Goal: Information Seeking & Learning: Check status

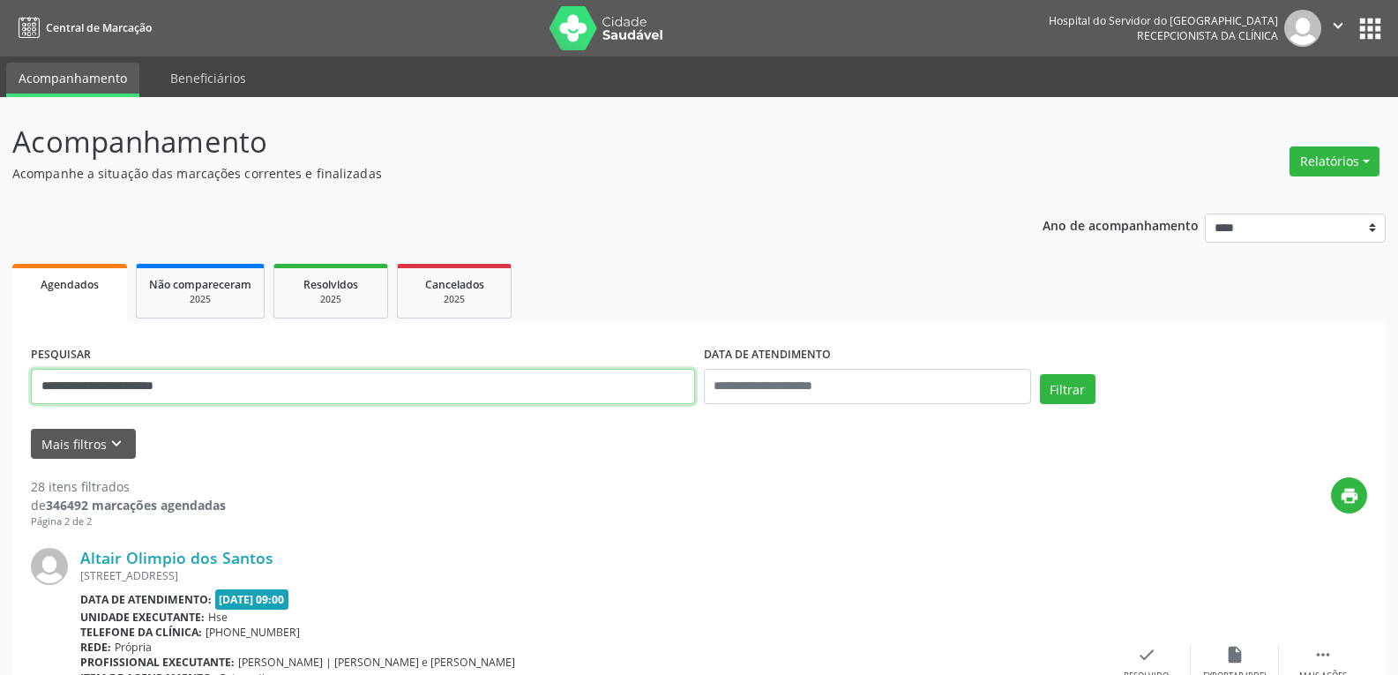
drag, startPoint x: 221, startPoint y: 384, endPoint x: 0, endPoint y: 377, distance: 221.4
paste input "******"
click at [1040, 374] on button "Filtrar" at bounding box center [1068, 389] width 56 height 30
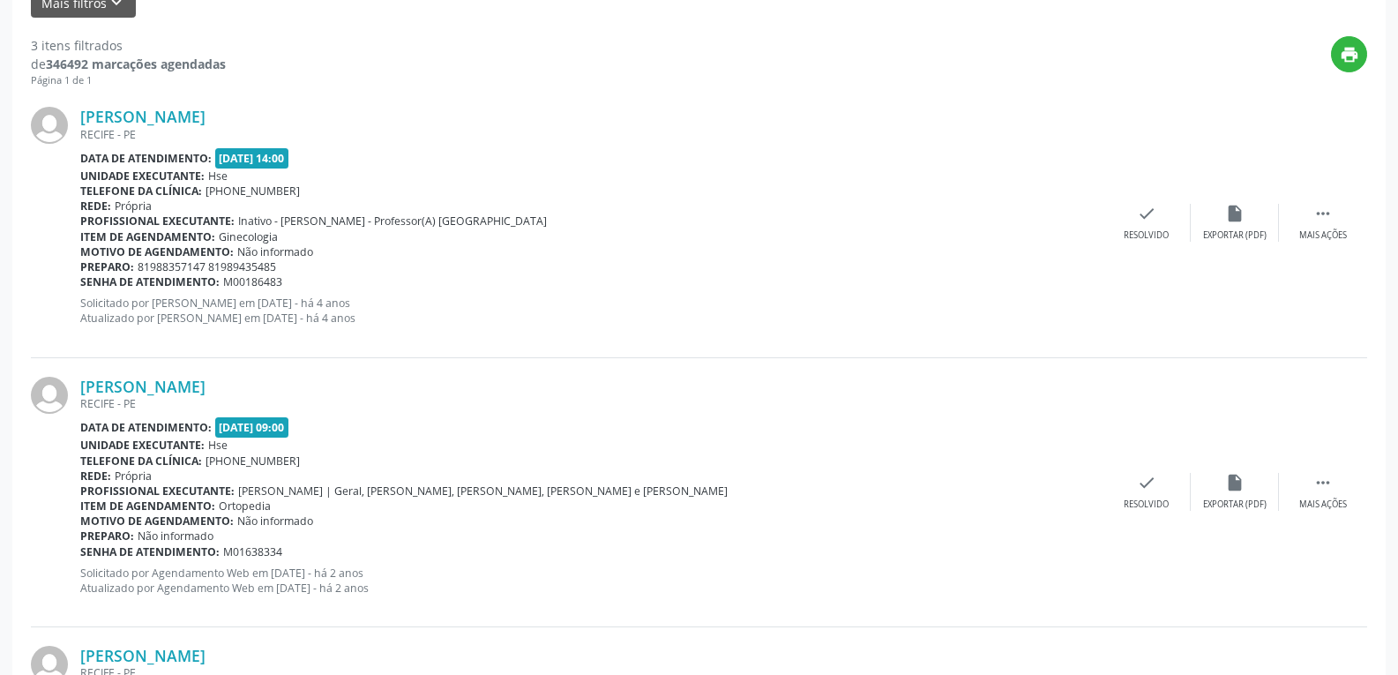
scroll to position [692, 0]
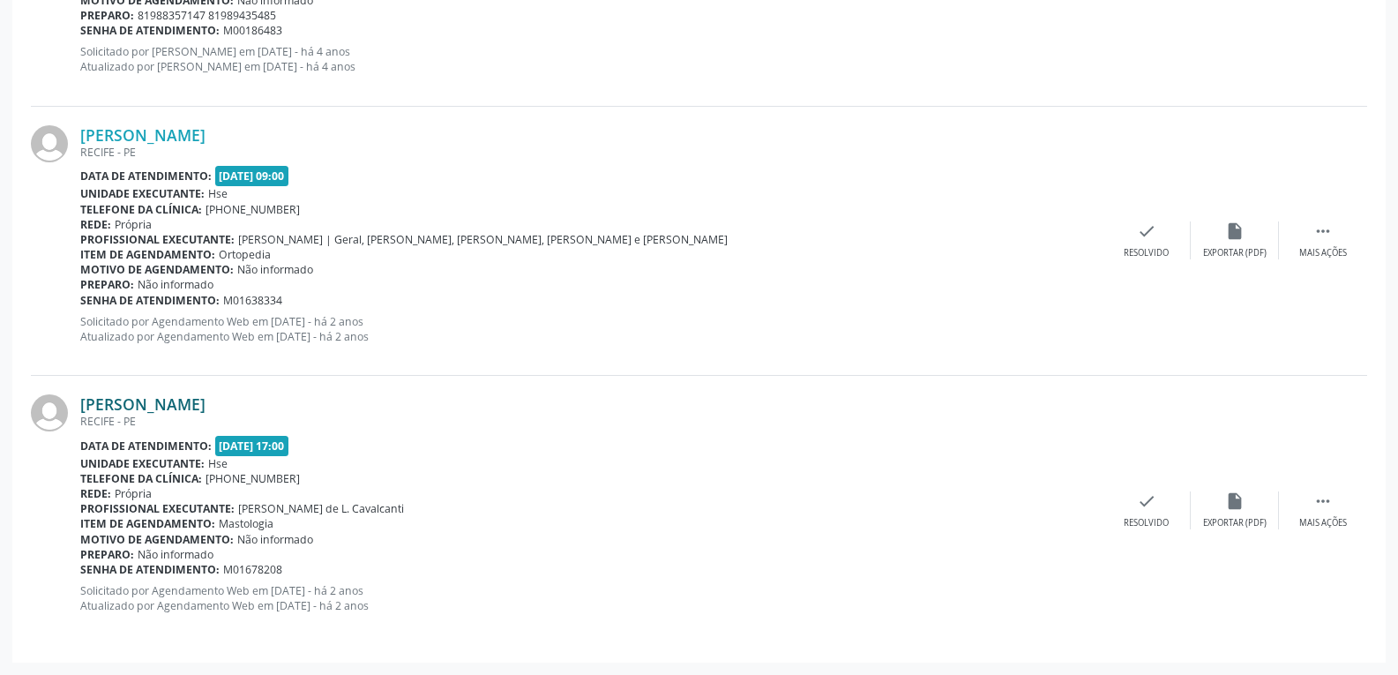
click at [172, 405] on link "[PERSON_NAME]" at bounding box center [142, 403] width 125 height 19
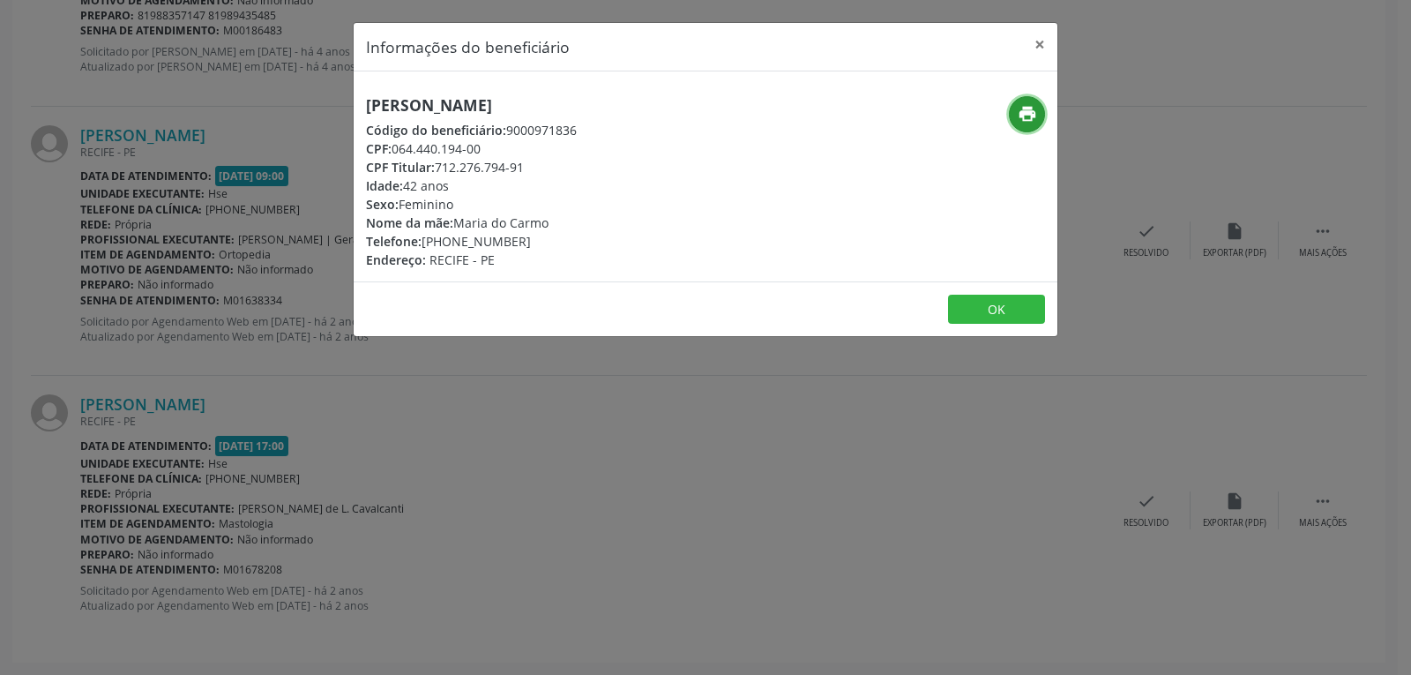
click at [1024, 113] on icon "print" at bounding box center [1027, 113] width 19 height 19
drag, startPoint x: 439, startPoint y: 168, endPoint x: 620, endPoint y: 174, distance: 180.9
click at [577, 174] on div "CPF Titular: 712.276.794-91" at bounding box center [471, 167] width 211 height 19
copy div "712.276.794-91"
drag, startPoint x: 448, startPoint y: 239, endPoint x: 590, endPoint y: 242, distance: 142.0
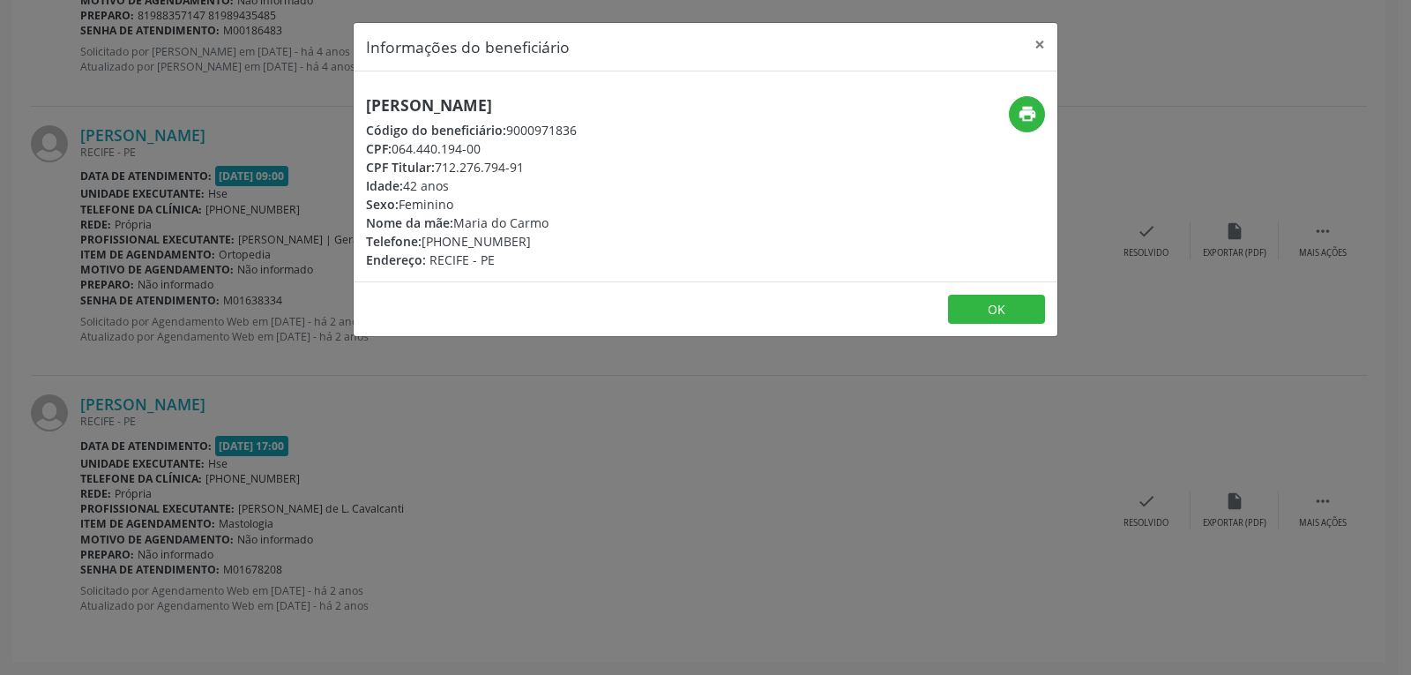
click at [577, 242] on div "Telefone: [PHONE_NUMBER]" at bounding box center [471, 241] width 211 height 19
copy div "98943-5485"
click at [1046, 39] on button "×" at bounding box center [1039, 44] width 35 height 43
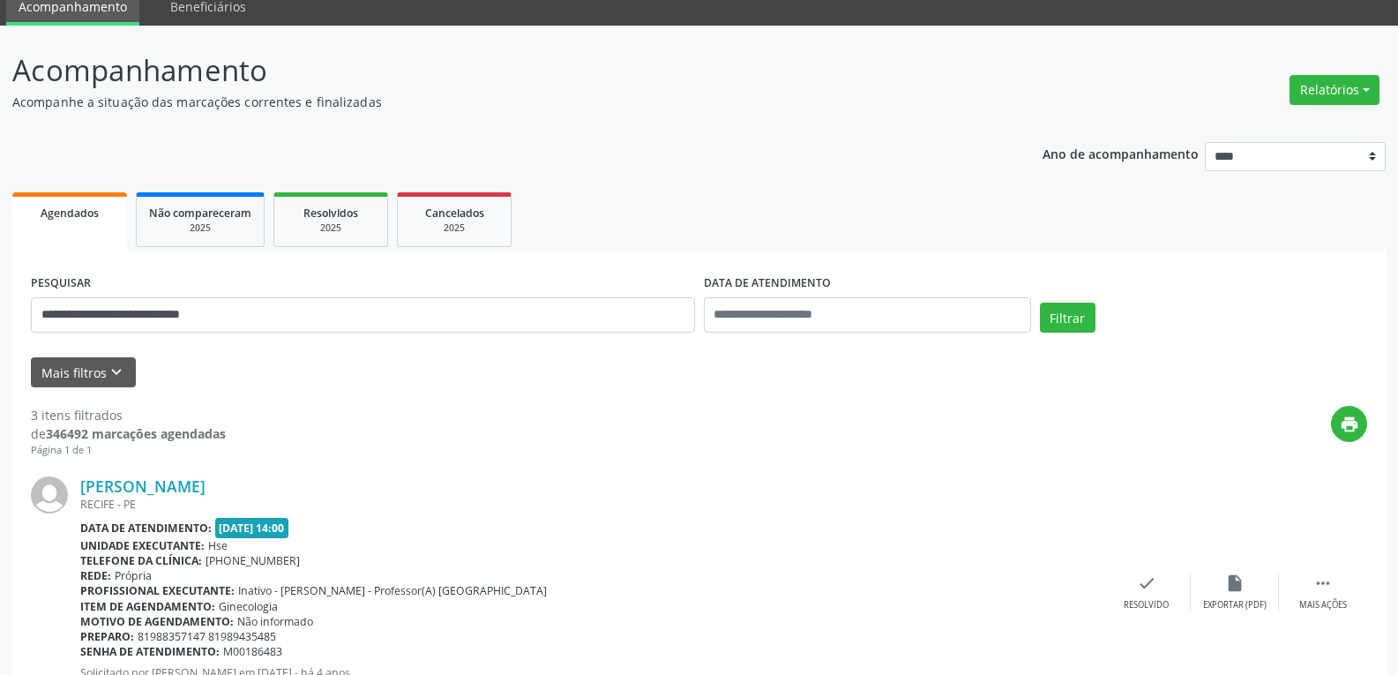
scroll to position [0, 0]
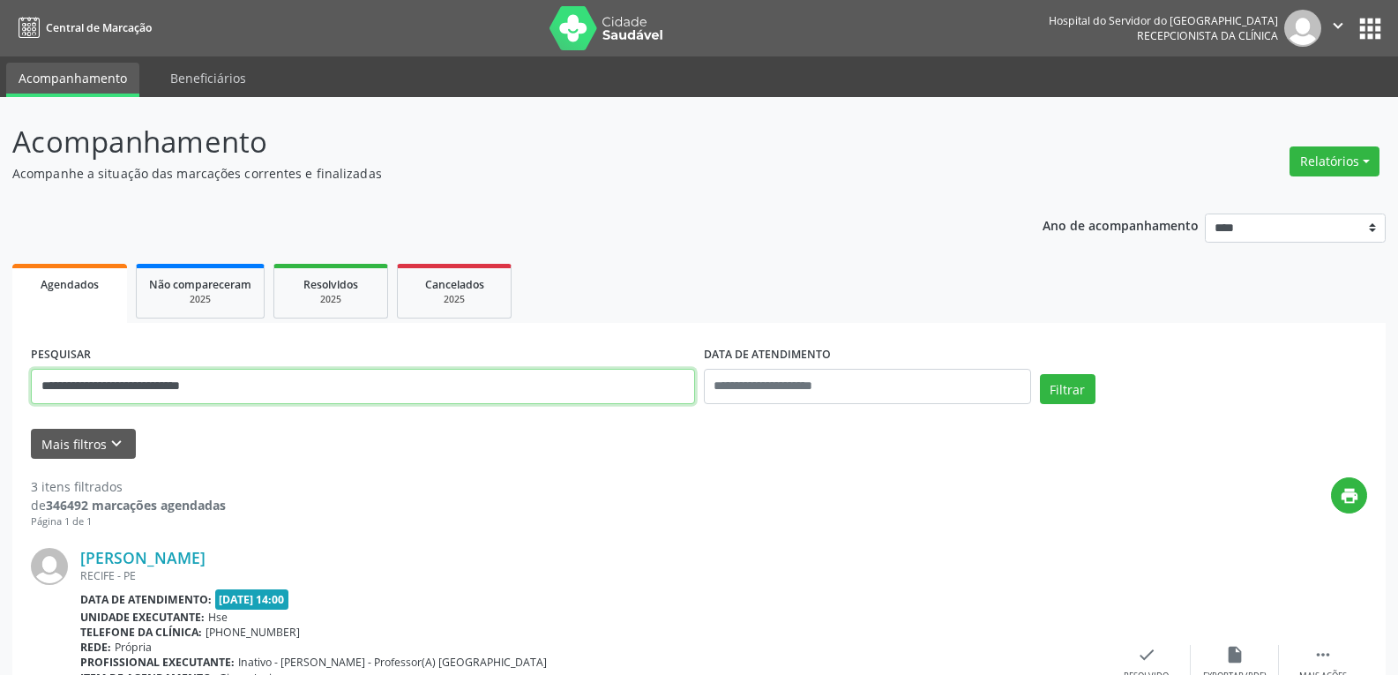
drag, startPoint x: 272, startPoint y: 374, endPoint x: 0, endPoint y: 370, distance: 271.6
click at [1040, 374] on button "Filtrar" at bounding box center [1068, 389] width 56 height 30
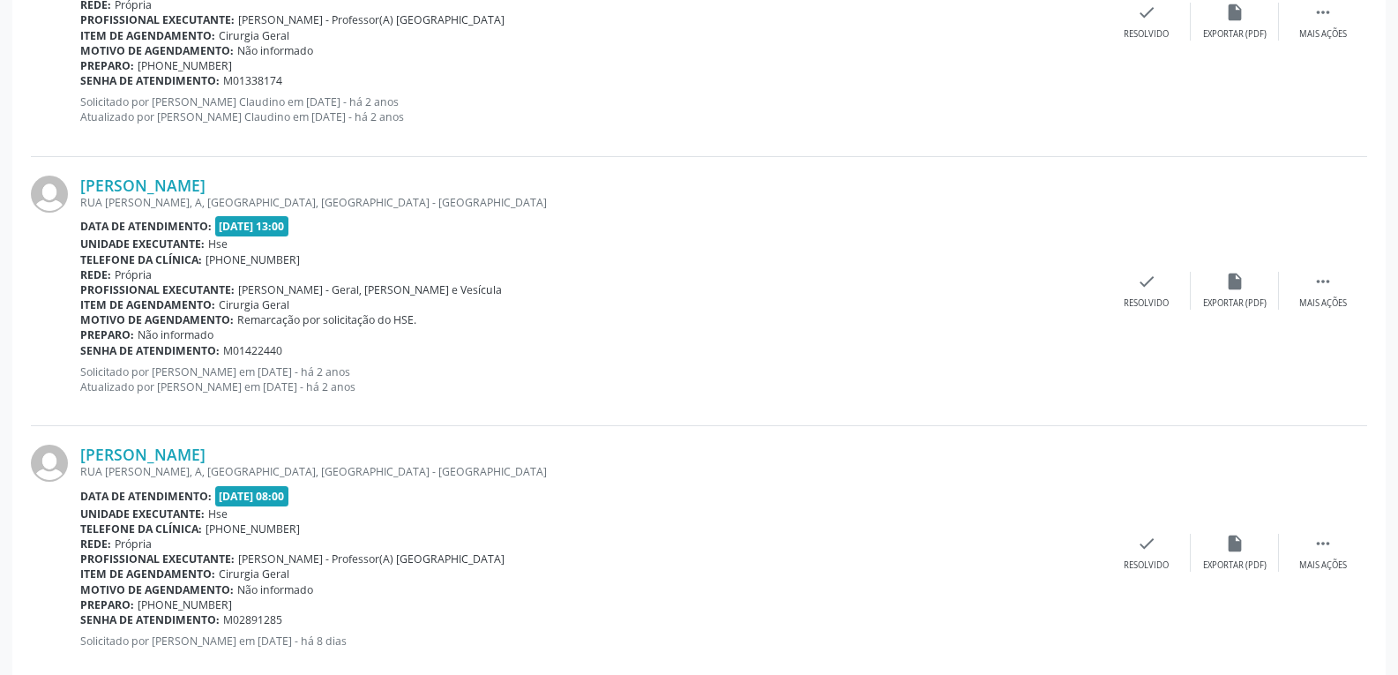
scroll to position [931, 0]
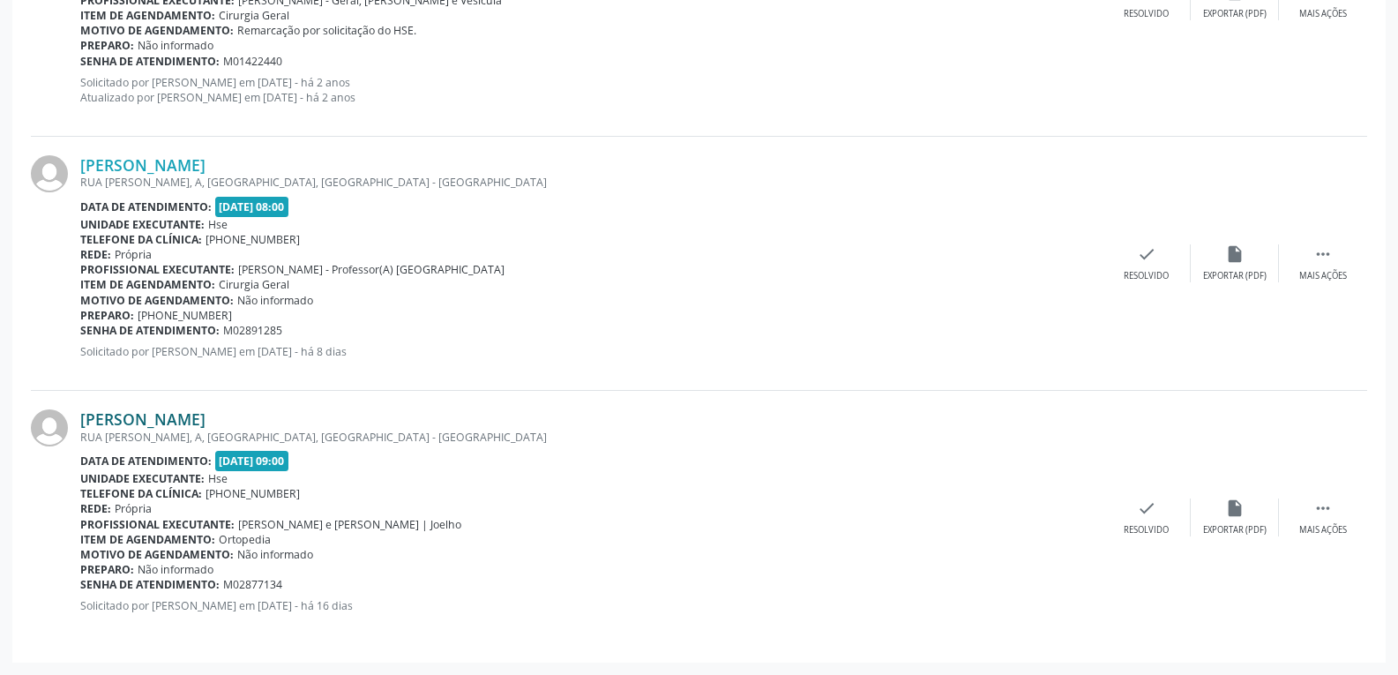
click at [146, 423] on link "[PERSON_NAME]" at bounding box center [142, 418] width 125 height 19
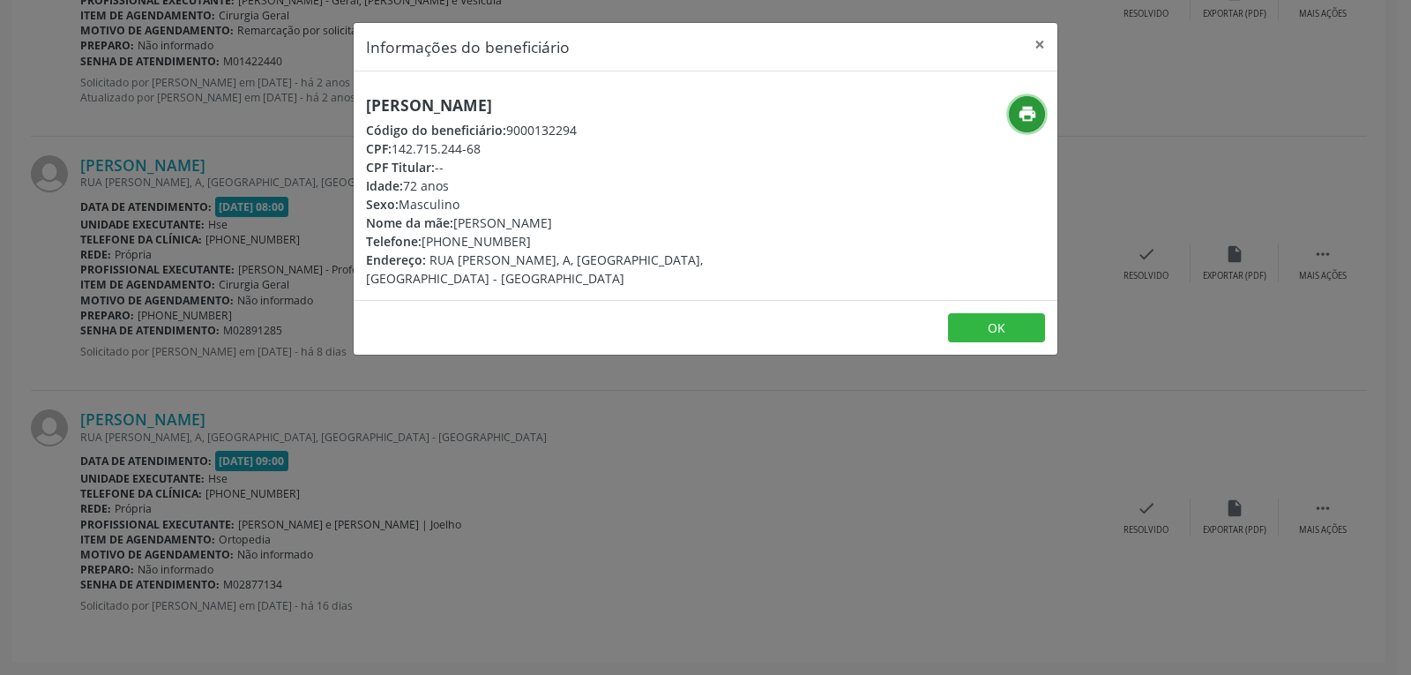
click at [1025, 109] on icon "print" at bounding box center [1027, 113] width 19 height 19
drag, startPoint x: 397, startPoint y: 148, endPoint x: 534, endPoint y: 146, distance: 137.6
click at [534, 146] on div "CPF: 142.715.244-68" at bounding box center [588, 148] width 444 height 19
copy div "142.715.244-68"
drag, startPoint x: 498, startPoint y: 235, endPoint x: 567, endPoint y: 235, distance: 68.8
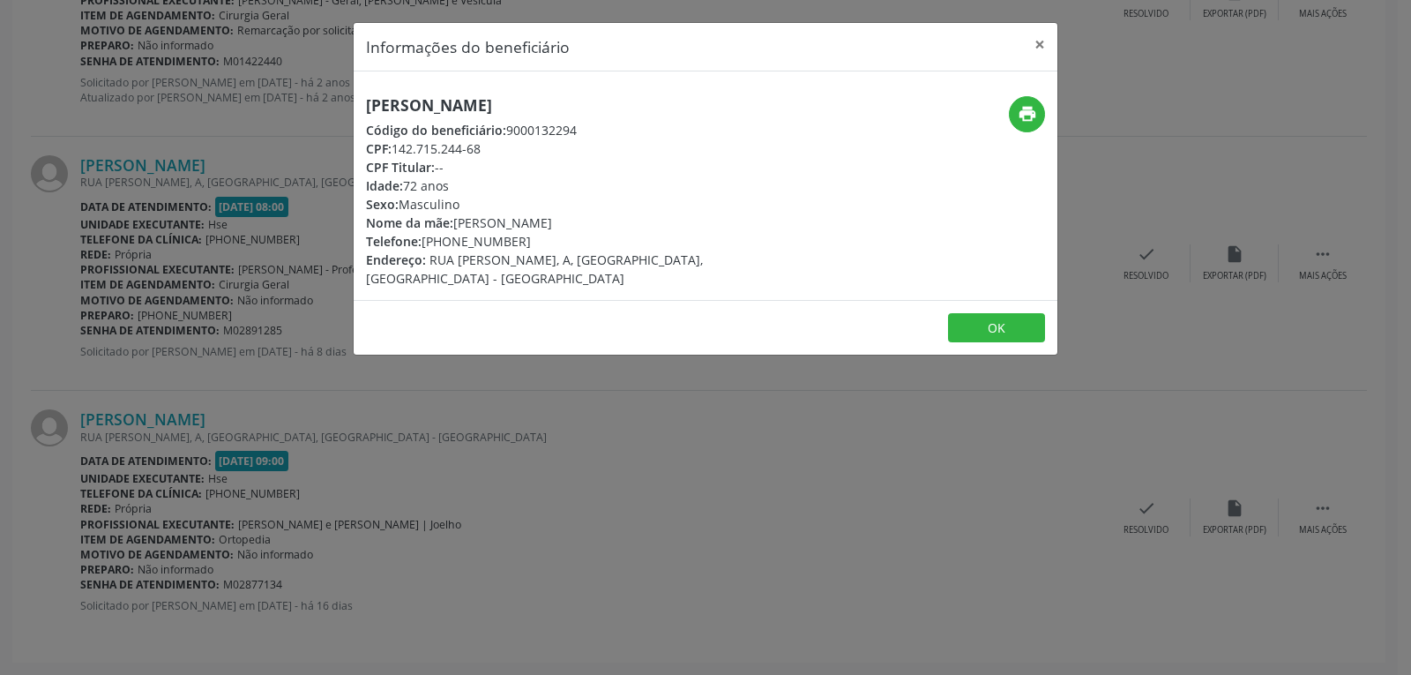
click at [567, 235] on div "Telefone: [PHONE_NUMBER]" at bounding box center [588, 241] width 444 height 19
copy div "98724-3723"
click at [1035, 41] on button "×" at bounding box center [1039, 44] width 35 height 43
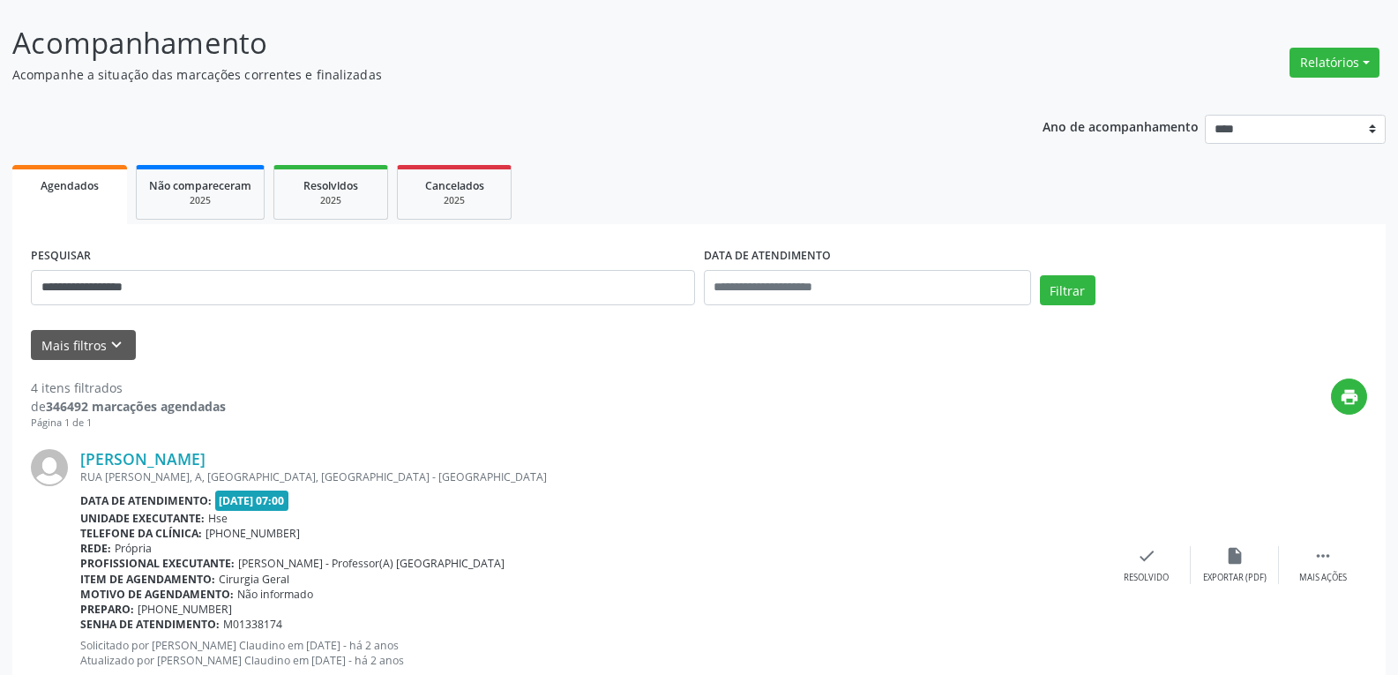
scroll to position [0, 0]
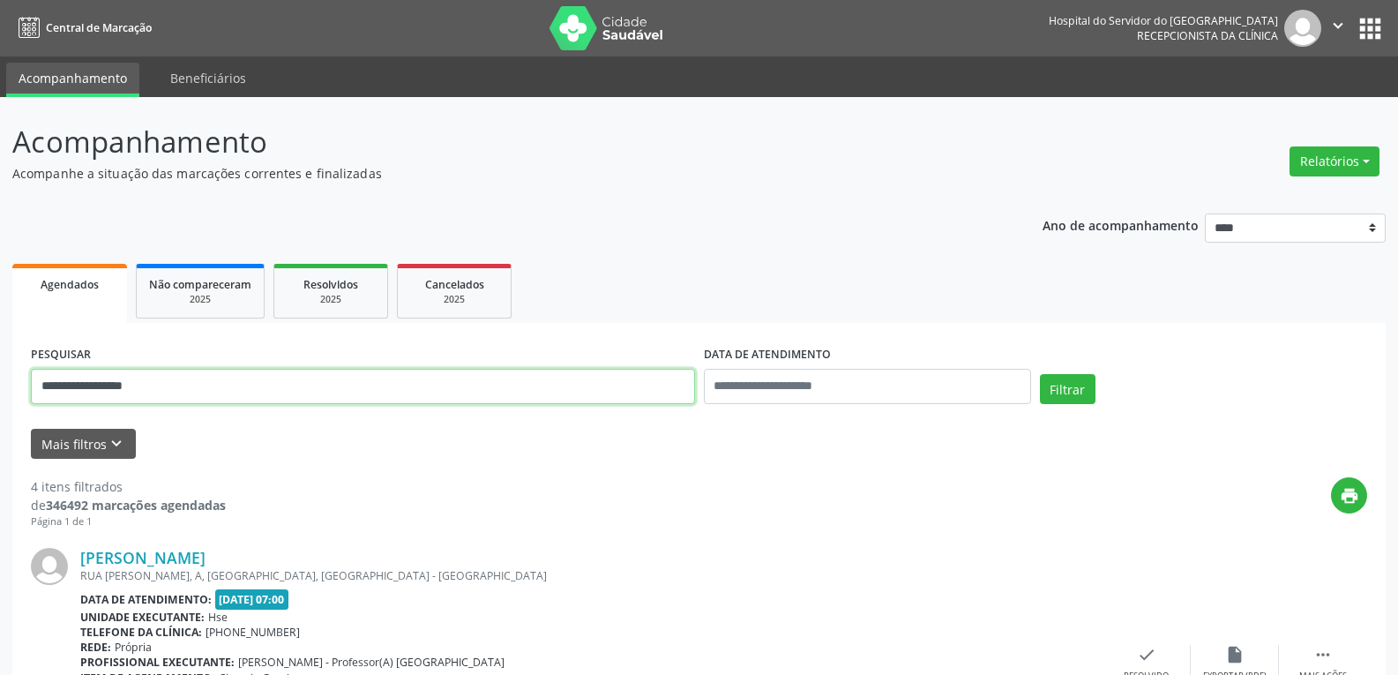
drag, startPoint x: 132, startPoint y: 383, endPoint x: 0, endPoint y: 397, distance: 133.0
click at [1040, 374] on button "Filtrar" at bounding box center [1068, 389] width 56 height 30
drag, startPoint x: 207, startPoint y: 378, endPoint x: 0, endPoint y: 378, distance: 207.2
click at [0, 378] on div "**********" at bounding box center [699, 463] width 1398 height 732
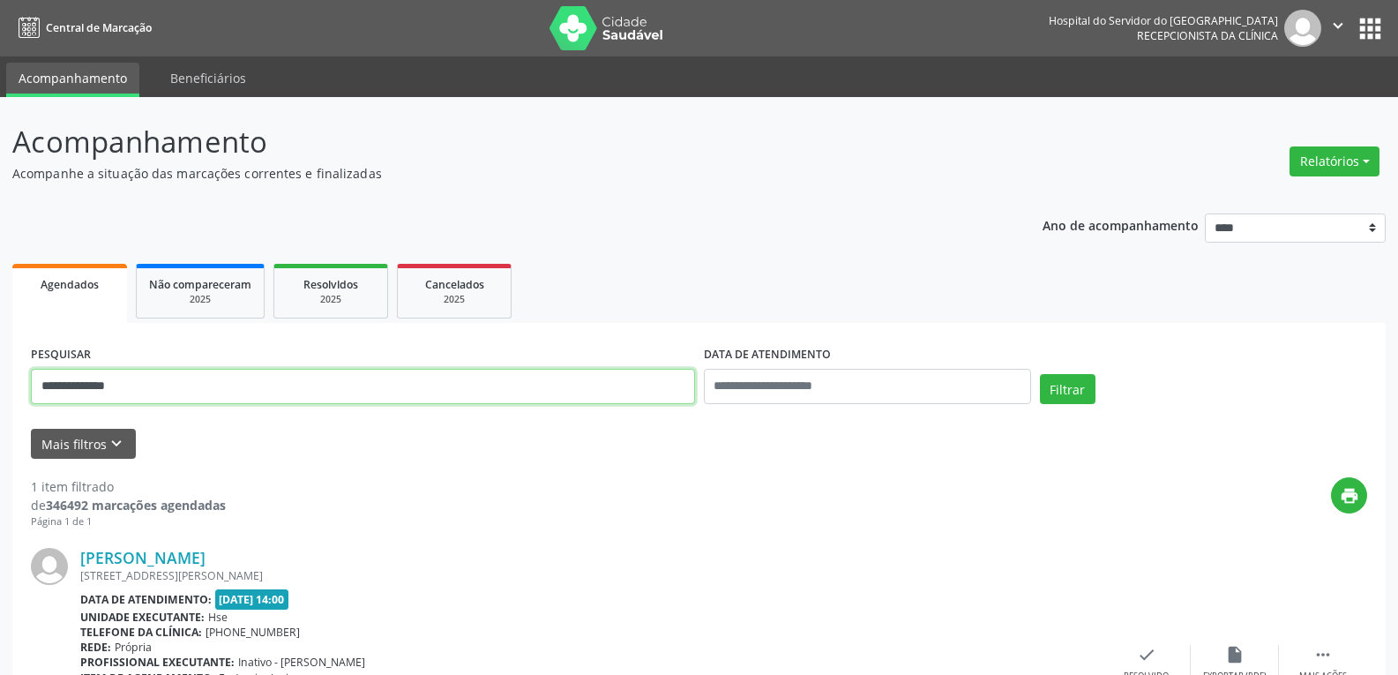
click at [1040, 374] on button "Filtrar" at bounding box center [1068, 389] width 56 height 30
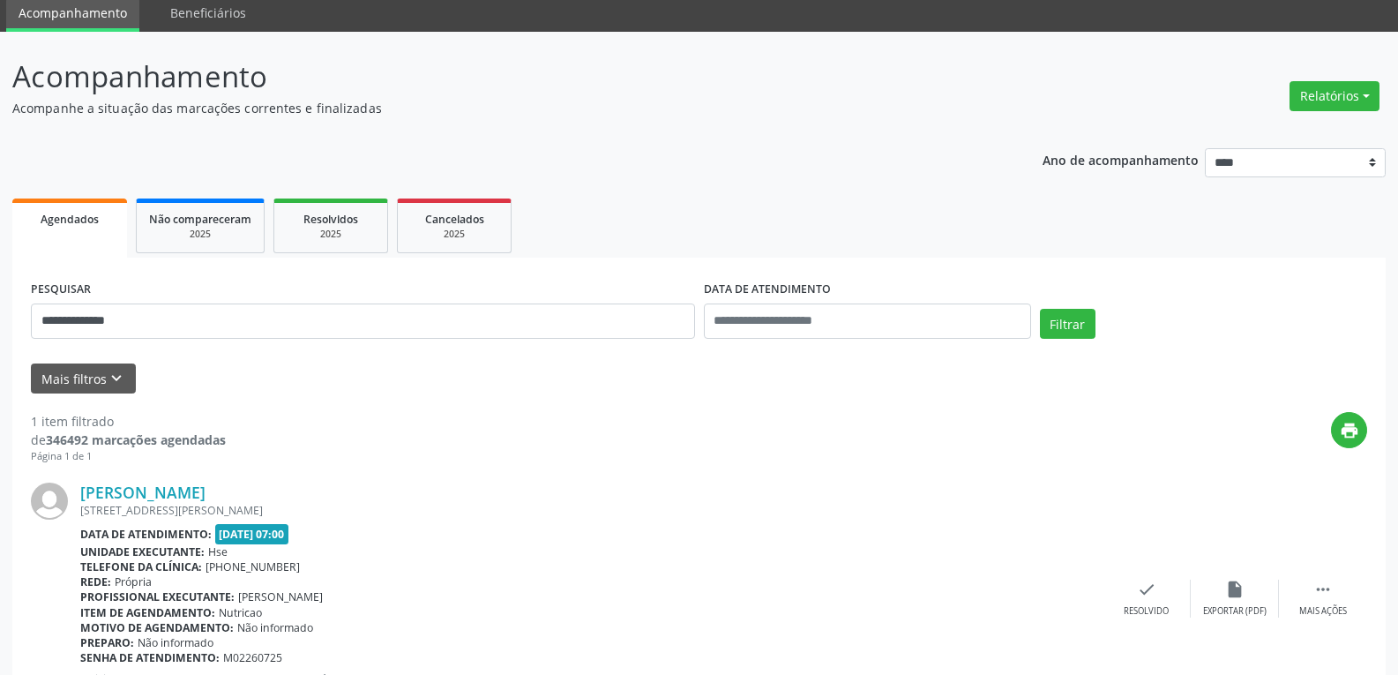
scroll to position [154, 0]
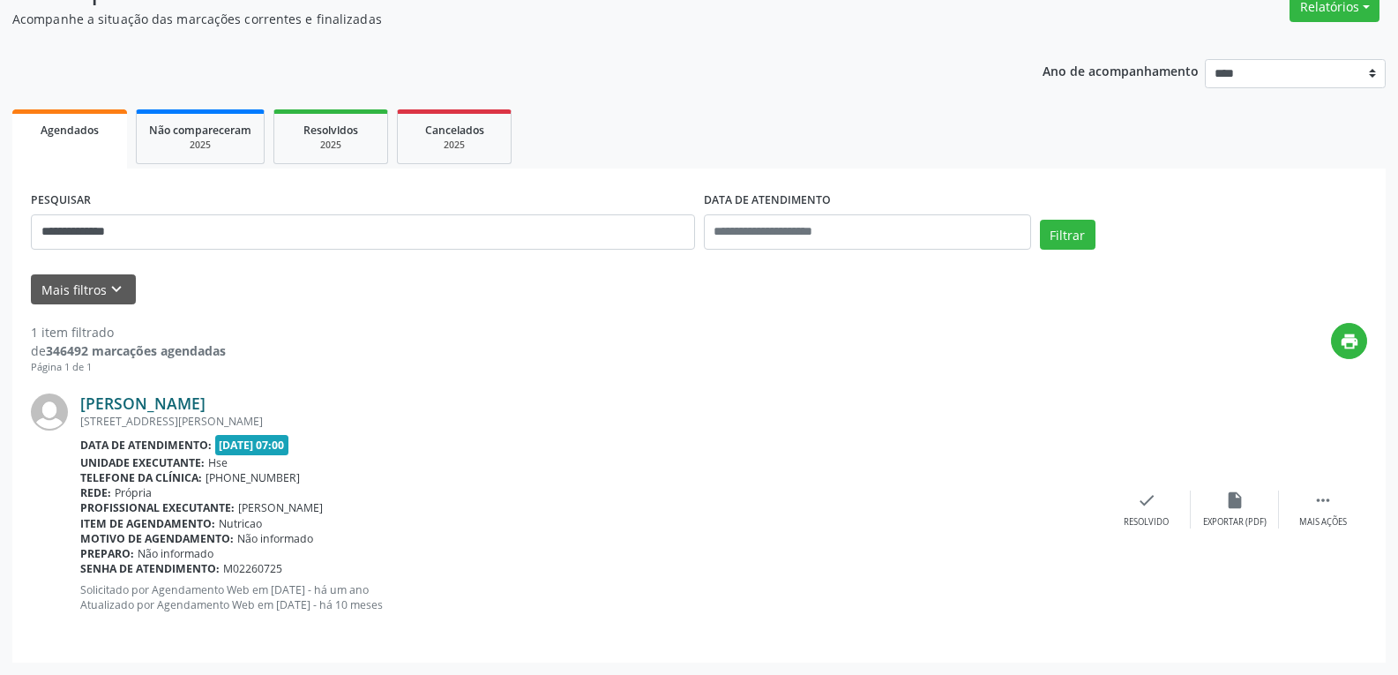
click at [205, 401] on link "[PERSON_NAME]" at bounding box center [142, 402] width 125 height 19
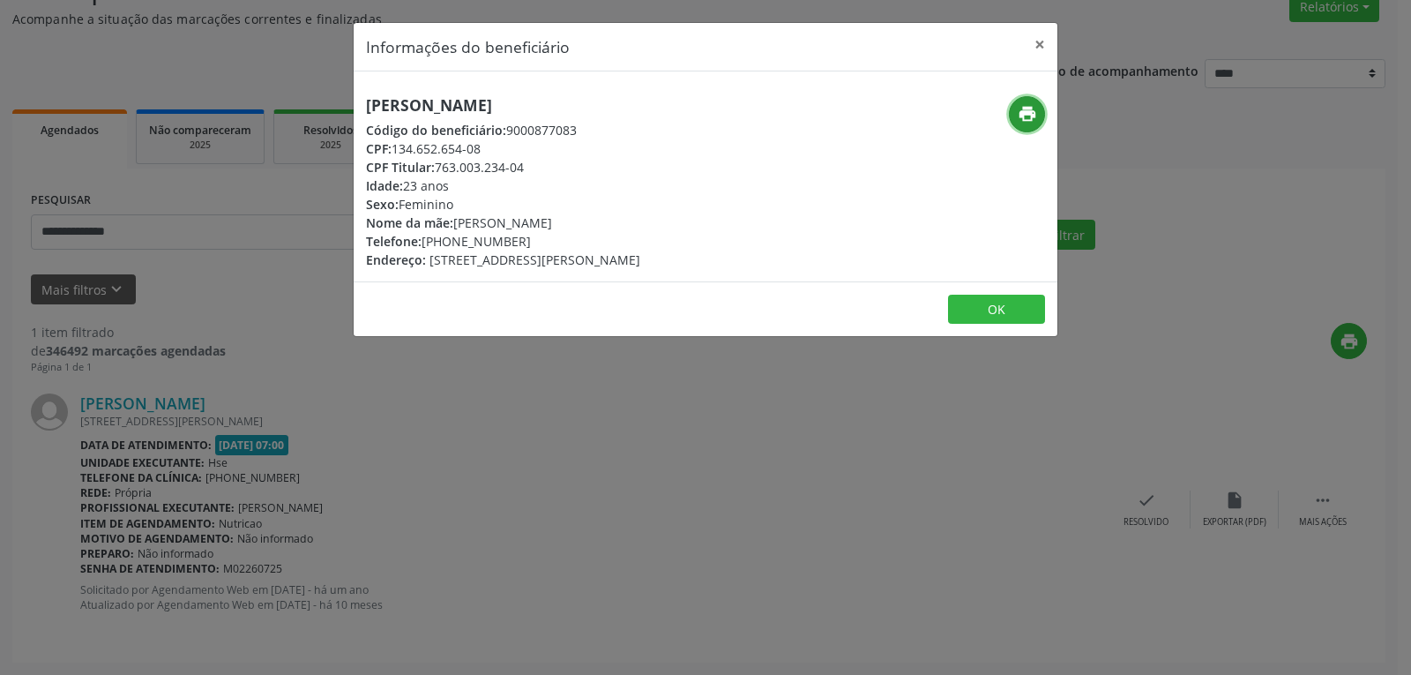
click at [1029, 117] on icon "print" at bounding box center [1027, 113] width 19 height 19
drag, startPoint x: 432, startPoint y: 168, endPoint x: 624, endPoint y: 168, distance: 192.3
click at [624, 168] on div "CPF Titular: 763.003.234-04" at bounding box center [503, 167] width 274 height 19
copy div "763.003.234-04"
drag, startPoint x: 449, startPoint y: 240, endPoint x: 552, endPoint y: 234, distance: 103.4
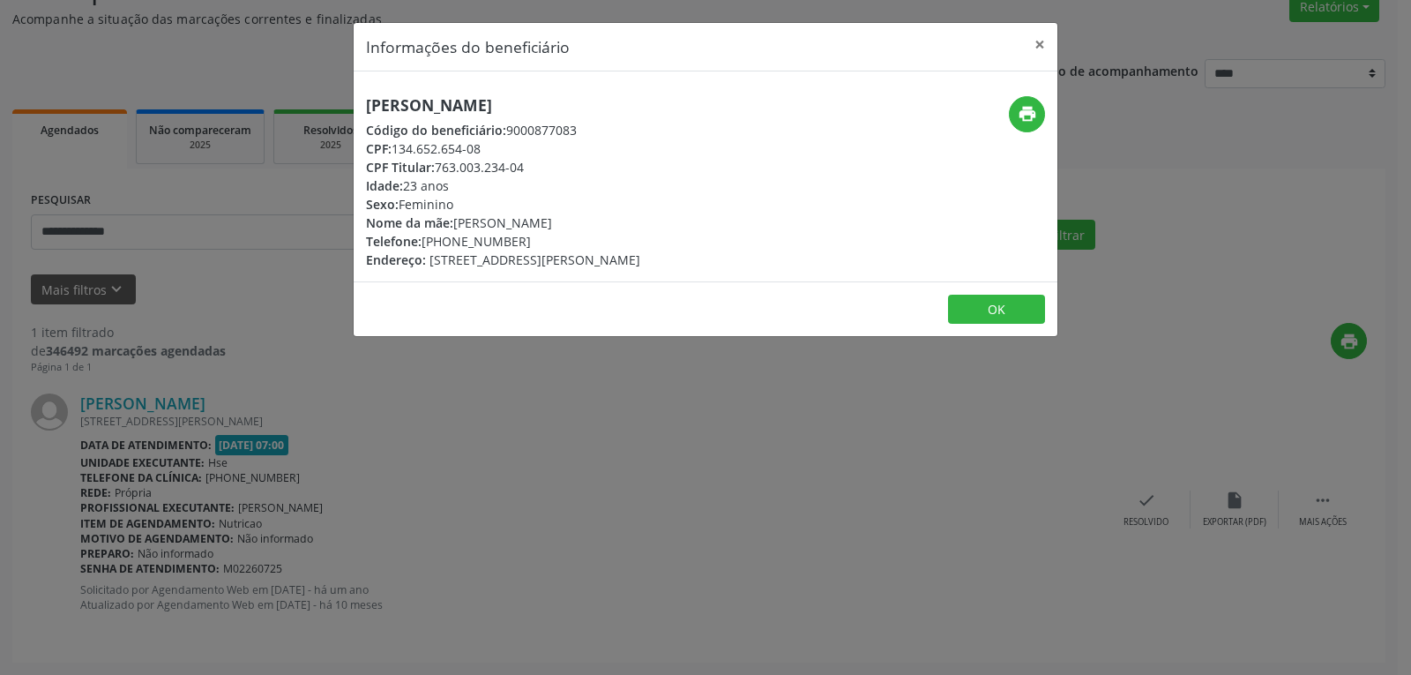
click at [552, 234] on div "Telefone: [PHONE_NUMBER]" at bounding box center [503, 241] width 274 height 19
copy div "99498-3239"
click at [1043, 40] on button "×" at bounding box center [1039, 44] width 35 height 43
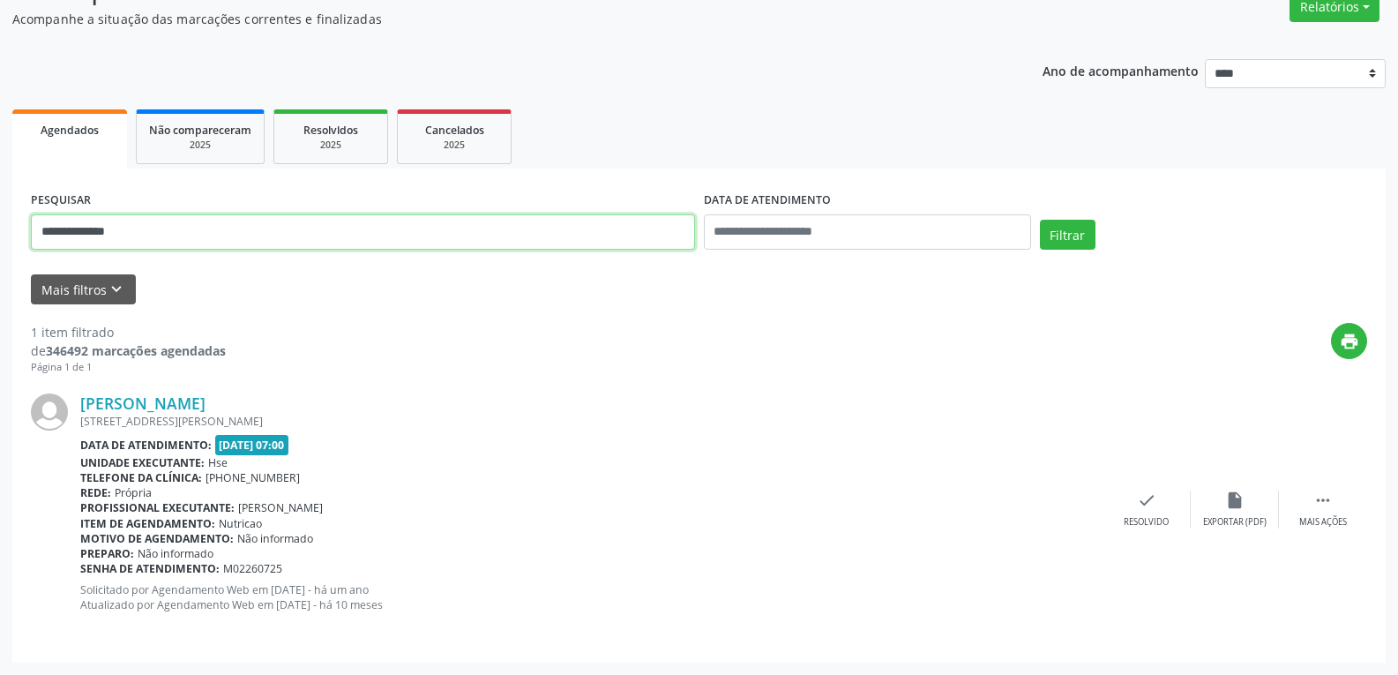
drag, startPoint x: 158, startPoint y: 236, endPoint x: 0, endPoint y: 183, distance: 166.5
click at [0, 183] on div "**********" at bounding box center [699, 309] width 1398 height 732
click at [1040, 220] on button "Filtrar" at bounding box center [1068, 235] width 56 height 30
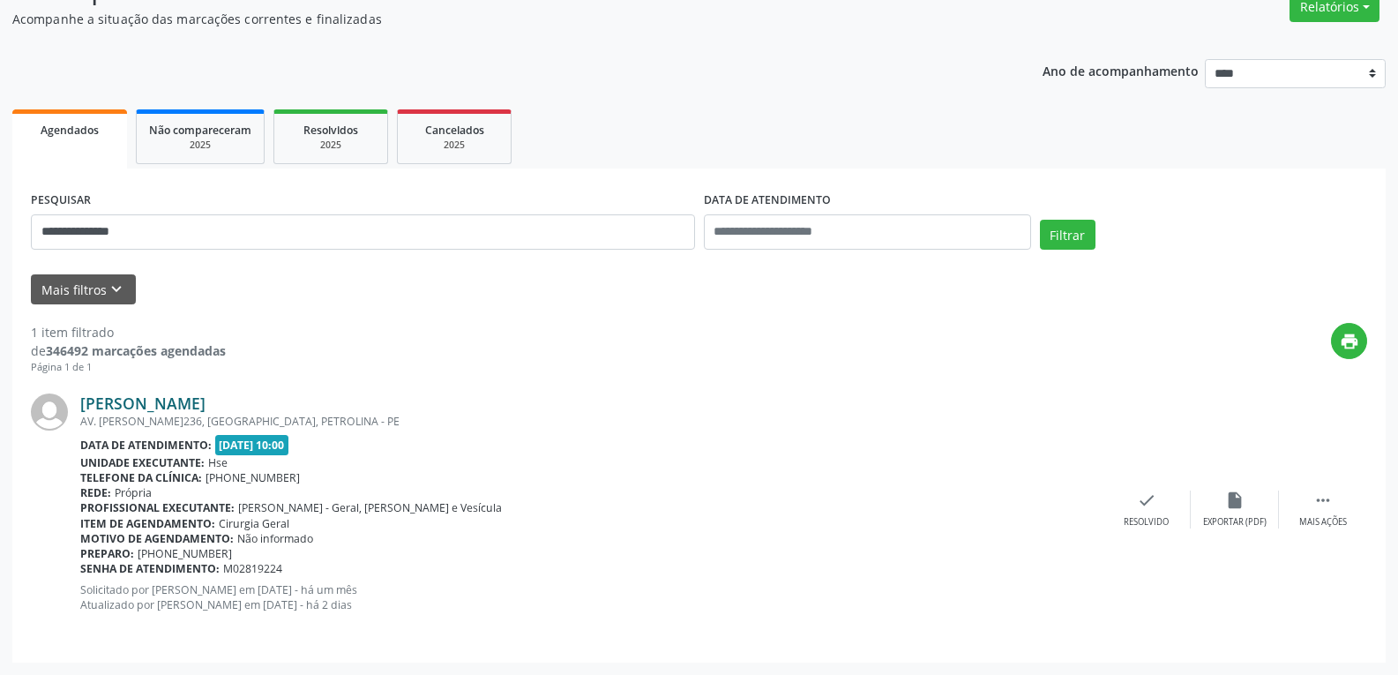
click at [158, 406] on link "[PERSON_NAME]" at bounding box center [142, 402] width 125 height 19
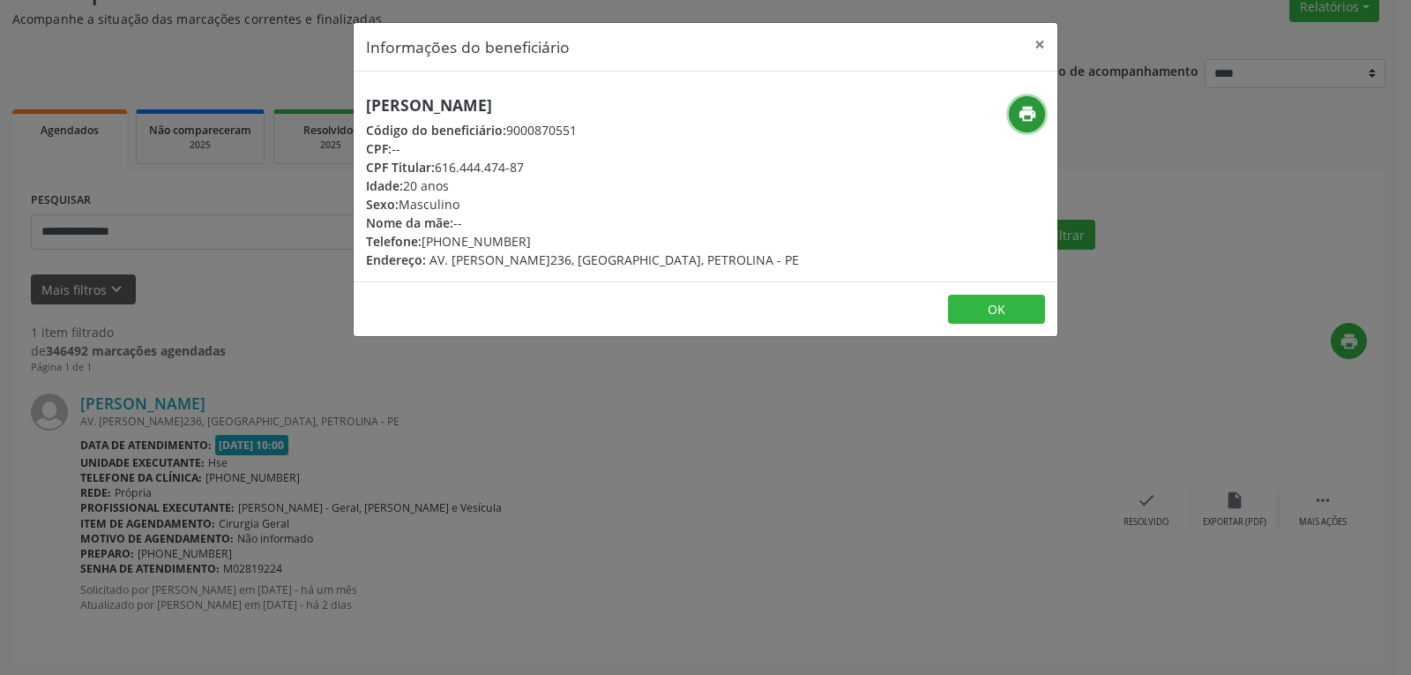
click at [1021, 119] on icon "print" at bounding box center [1027, 113] width 19 height 19
drag, startPoint x: 437, startPoint y: 168, endPoint x: 573, endPoint y: 168, distance: 135.8
click at [573, 168] on div "CPF Titular: 616.444.474-87" at bounding box center [582, 167] width 433 height 19
copy div "616.444.474-87"
drag, startPoint x: 424, startPoint y: 243, endPoint x: 586, endPoint y: 241, distance: 161.4
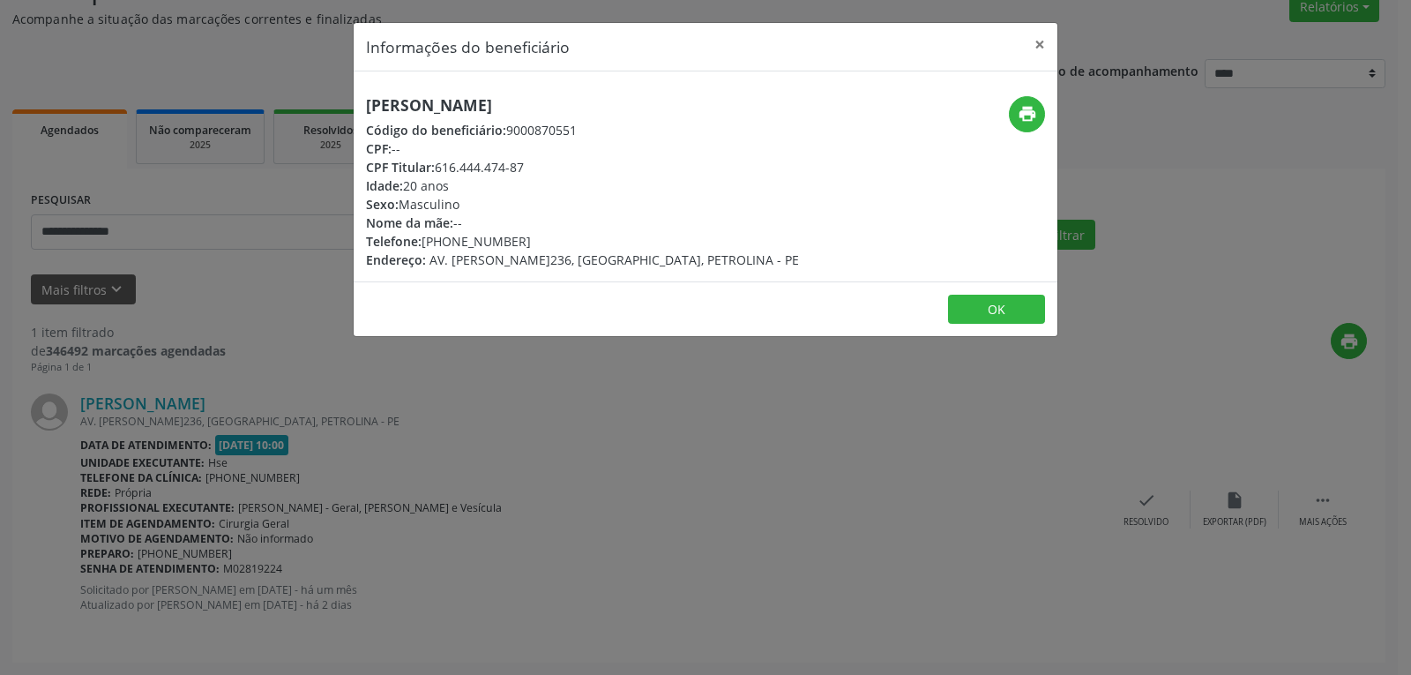
click at [586, 241] on div "Telefone: [PHONE_NUMBER]" at bounding box center [582, 241] width 433 height 19
copy div "[PHONE_NUMBER]"
click at [1041, 41] on button "×" at bounding box center [1039, 44] width 35 height 43
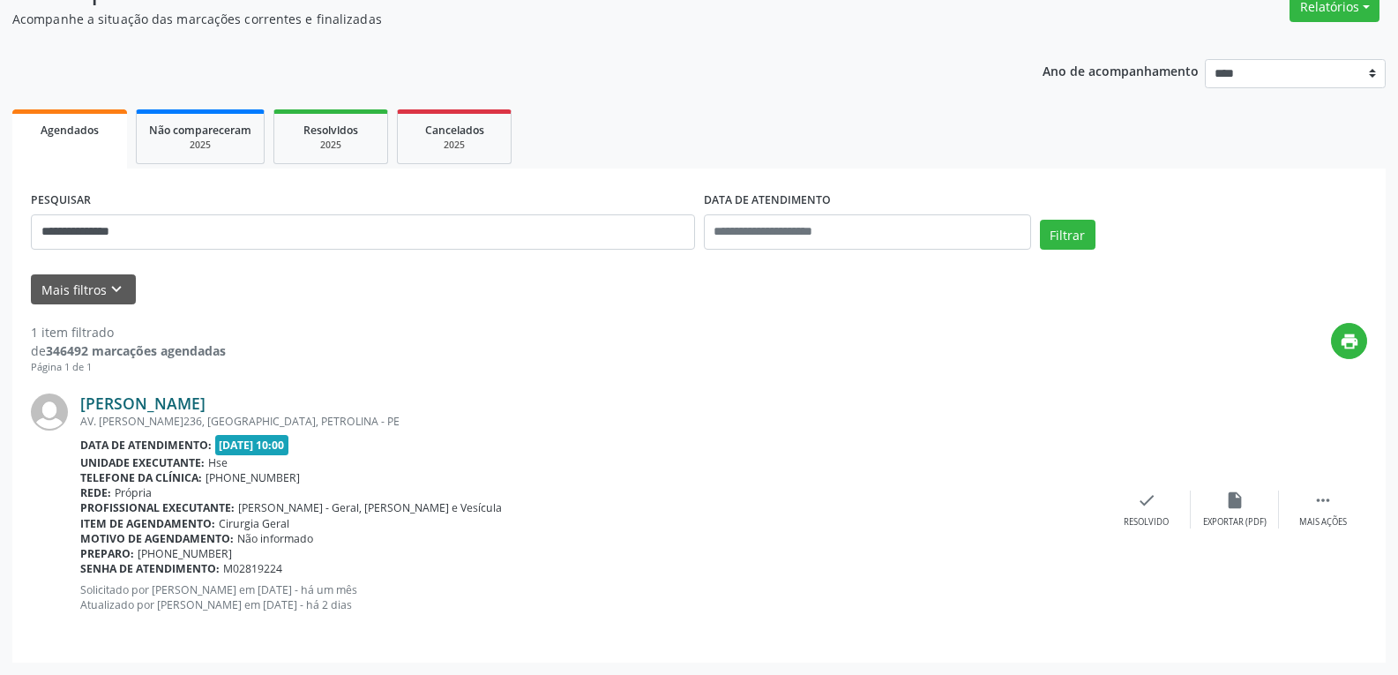
click at [127, 400] on link "[PERSON_NAME]" at bounding box center [142, 402] width 125 height 19
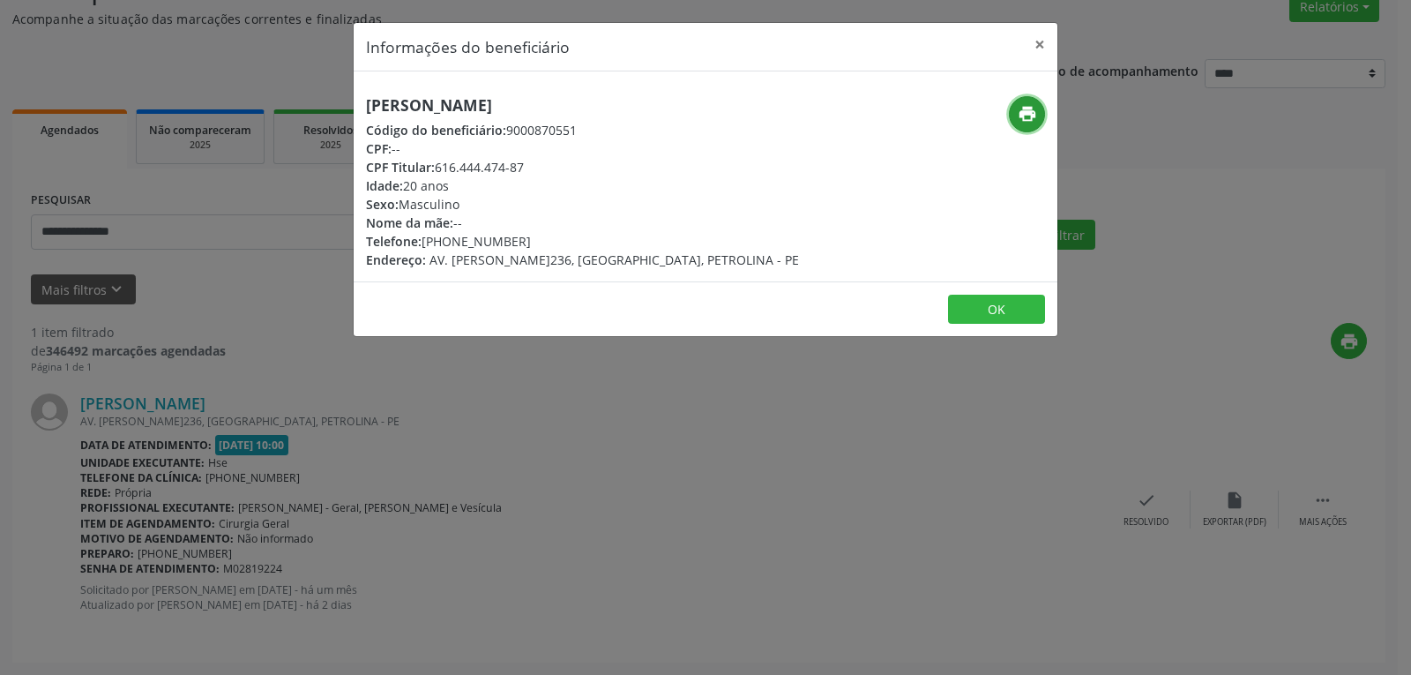
click at [1028, 112] on icon "print" at bounding box center [1027, 113] width 19 height 19
click at [1047, 43] on button "×" at bounding box center [1039, 44] width 35 height 43
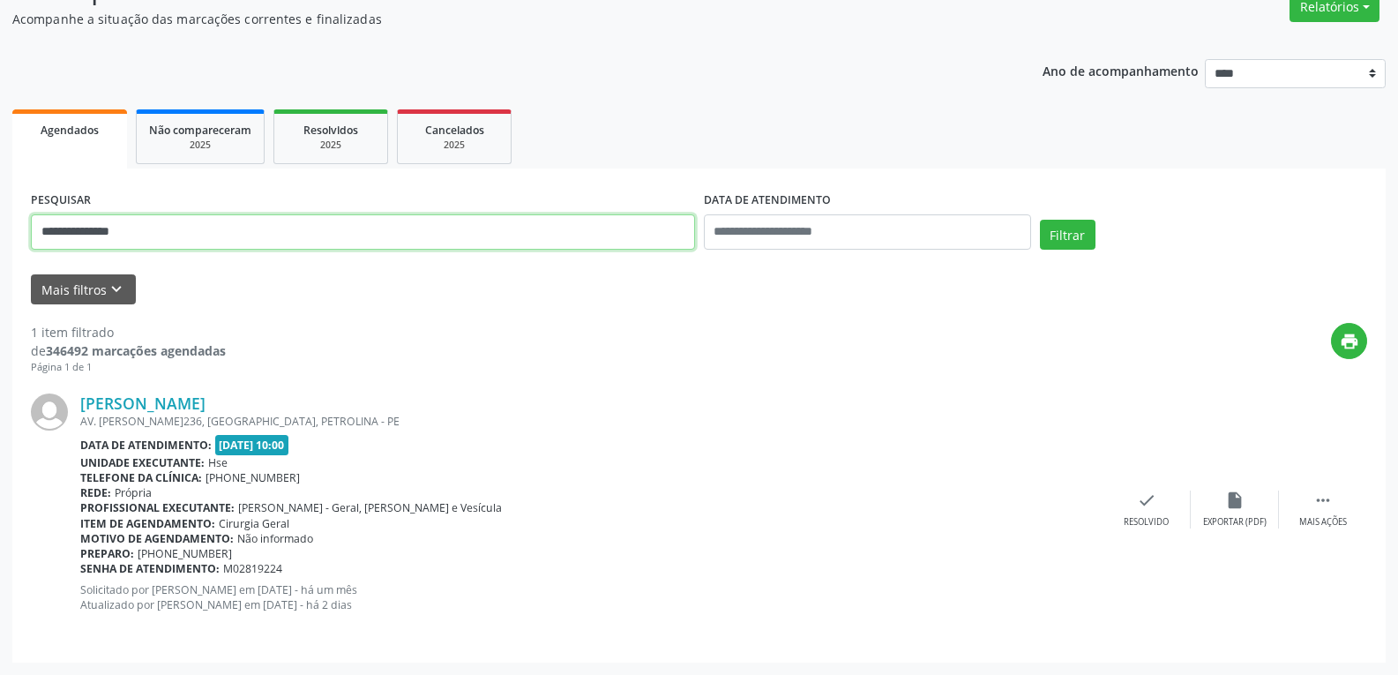
drag, startPoint x: 164, startPoint y: 239, endPoint x: 0, endPoint y: 218, distance: 165.4
click at [0, 218] on div "**********" at bounding box center [699, 309] width 1398 height 732
click at [1040, 220] on button "Filtrar" at bounding box center [1068, 235] width 56 height 30
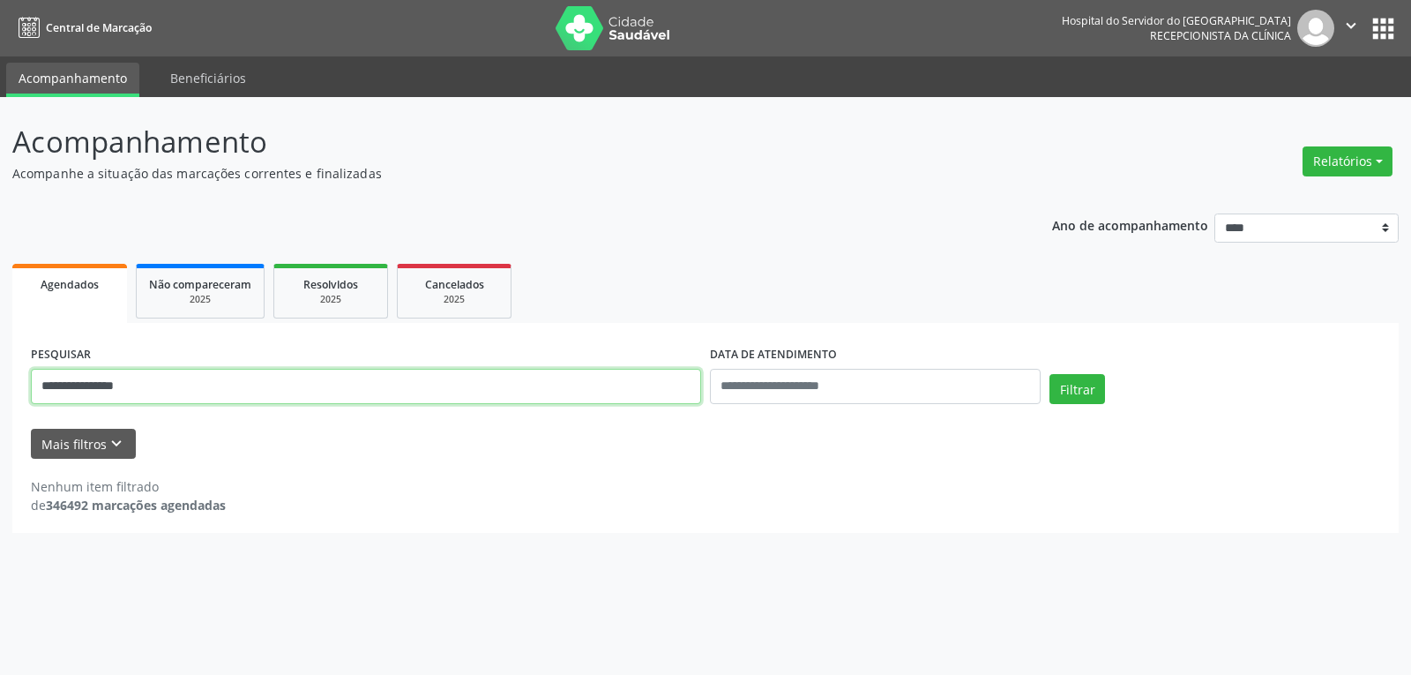
click at [110, 385] on input "**********" at bounding box center [366, 386] width 670 height 35
click at [1049, 374] on button "Filtrar" at bounding box center [1077, 389] width 56 height 30
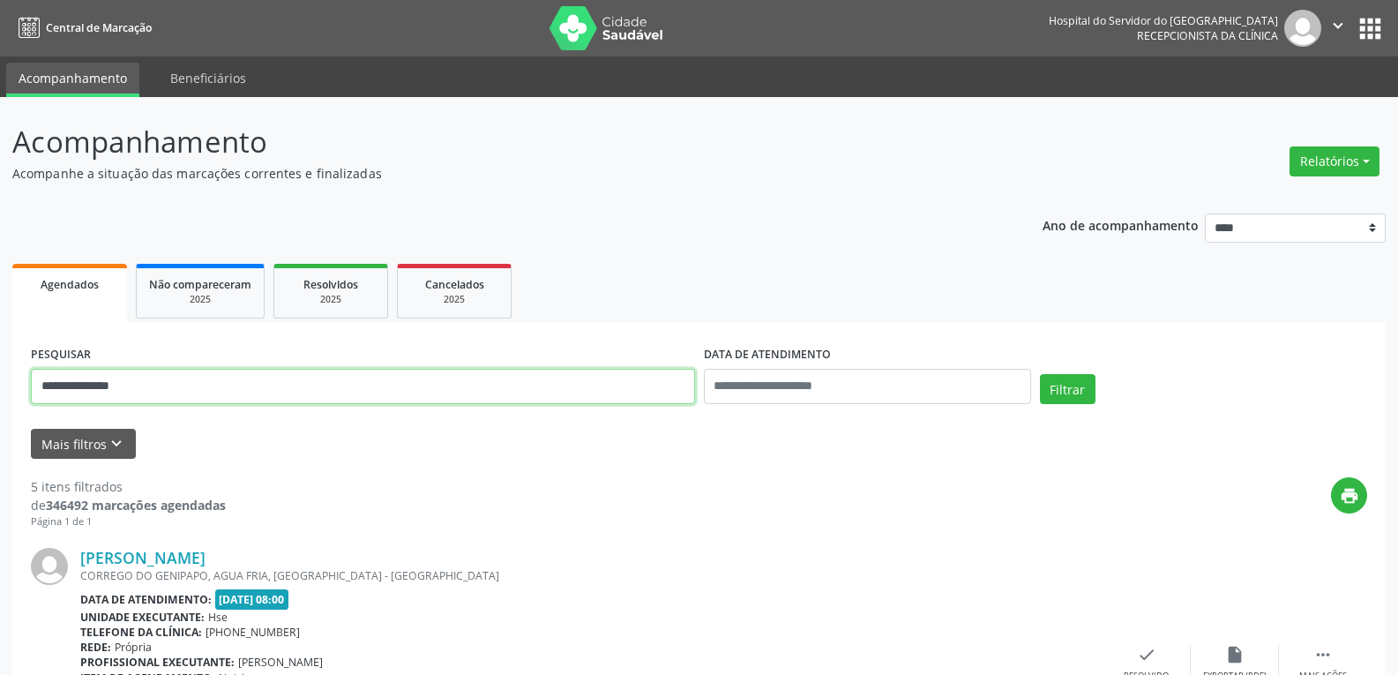
drag, startPoint x: 144, startPoint y: 390, endPoint x: 0, endPoint y: 376, distance: 144.4
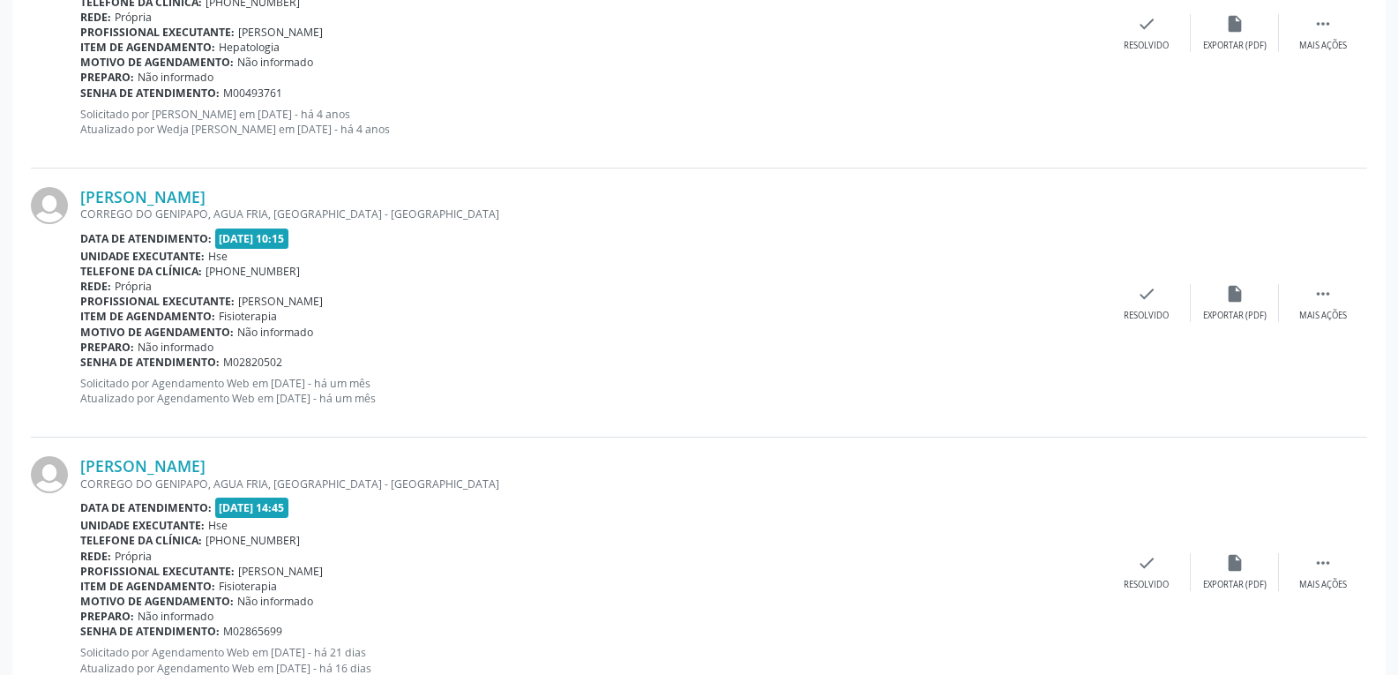
scroll to position [1216, 0]
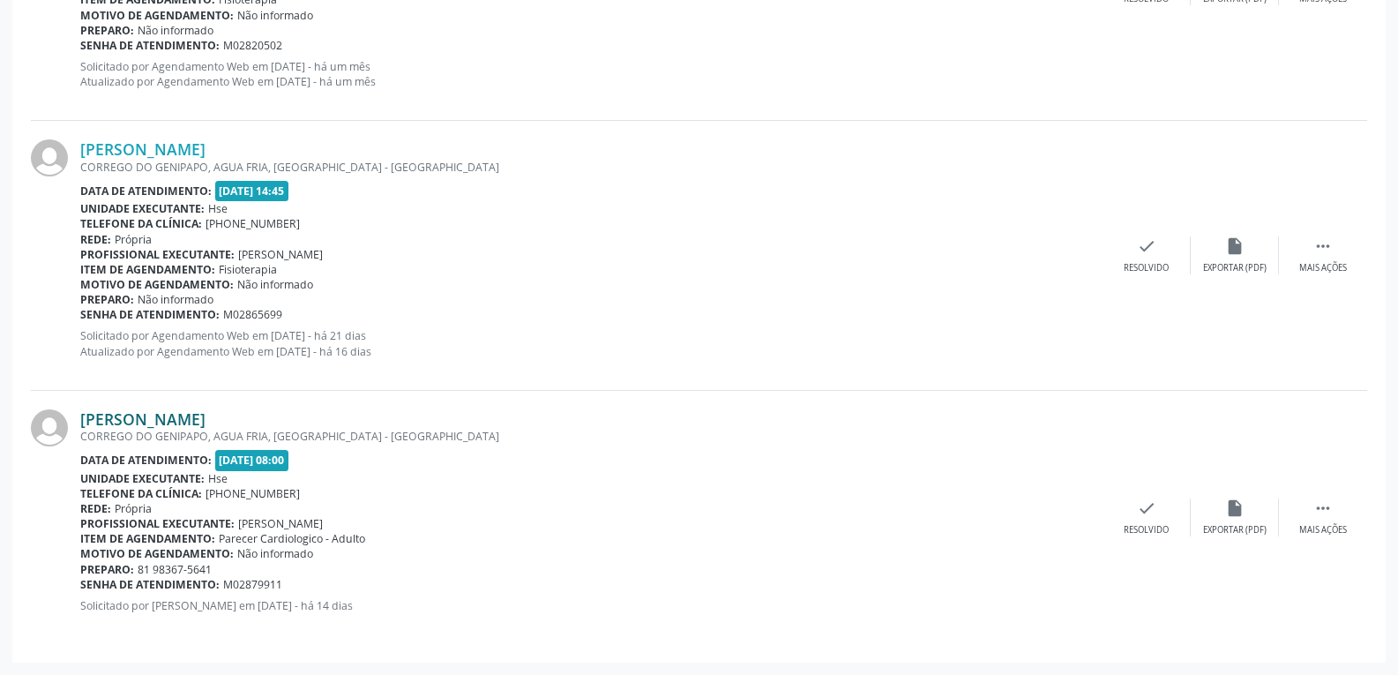
click at [146, 422] on link "[PERSON_NAME]" at bounding box center [142, 418] width 125 height 19
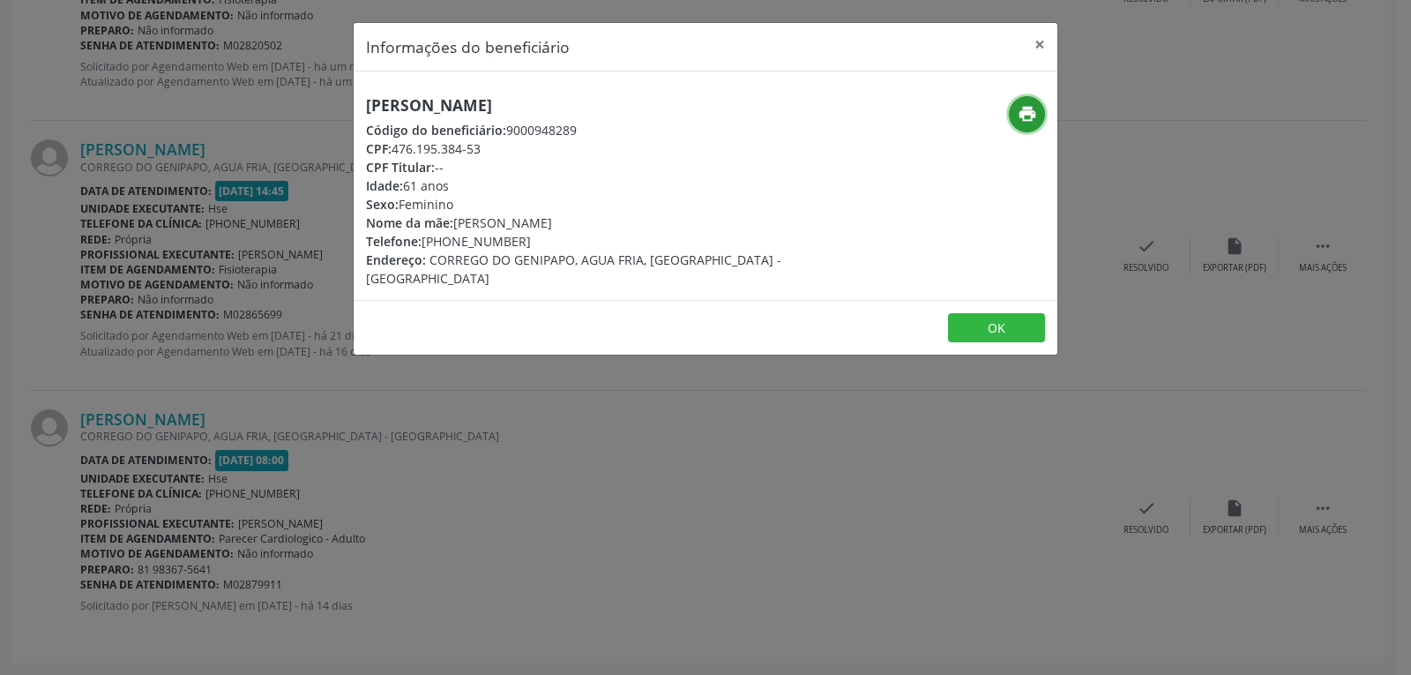
click at [1028, 116] on icon "print" at bounding box center [1027, 113] width 19 height 19
drag, startPoint x: 397, startPoint y: 146, endPoint x: 553, endPoint y: 146, distance: 156.1
click at [553, 146] on div "CPF: 476.195.384-53" at bounding box center [588, 148] width 444 height 19
drag, startPoint x: 496, startPoint y: 237, endPoint x: 595, endPoint y: 228, distance: 100.1
click at [595, 228] on div "[PERSON_NAME] Código do beneficiário: 9000948289 CPF: 476.195.384-53 CPF Titula…" at bounding box center [588, 191] width 444 height 191
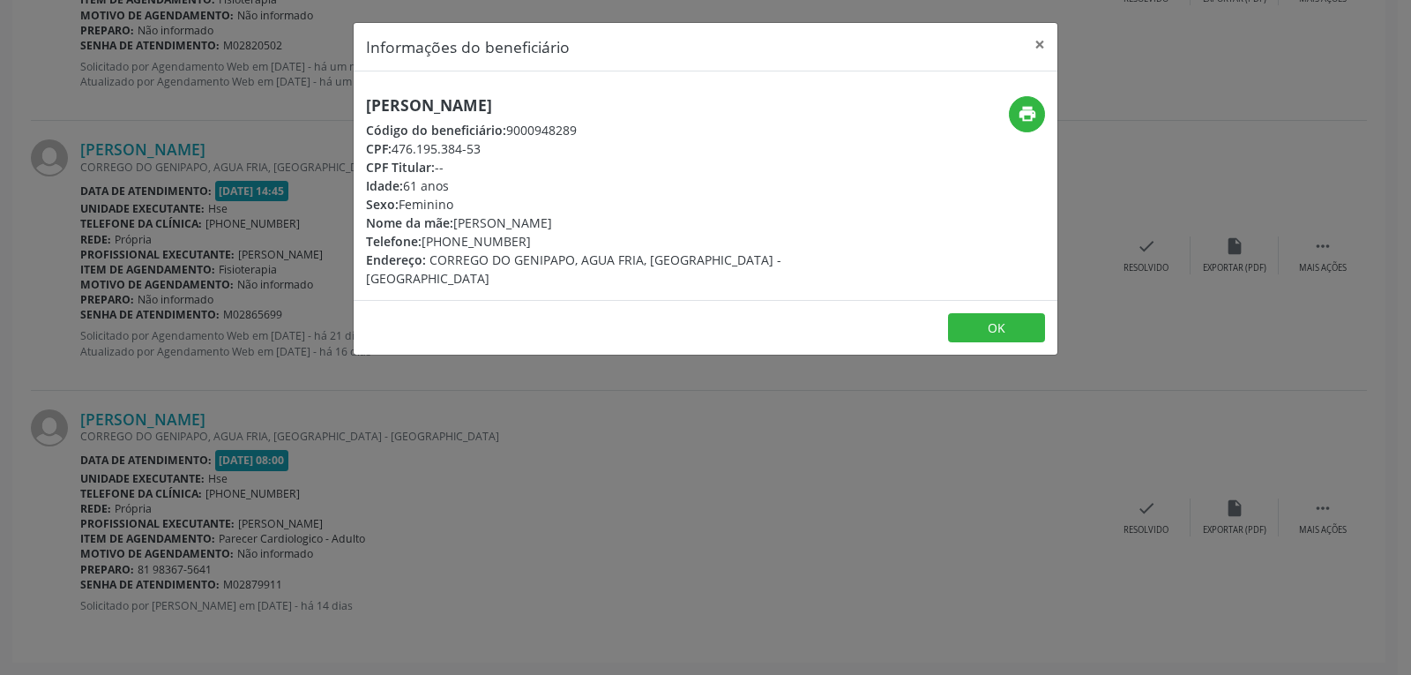
click at [595, 228] on div "Nome da mãe: [PERSON_NAME]" at bounding box center [588, 222] width 444 height 19
drag, startPoint x: 449, startPoint y: 240, endPoint x: 586, endPoint y: 240, distance: 137.6
click at [586, 240] on div "Telefone: [PHONE_NUMBER]" at bounding box center [588, 241] width 444 height 19
copy div "98367-5641"
click at [1041, 44] on button "×" at bounding box center [1039, 44] width 35 height 43
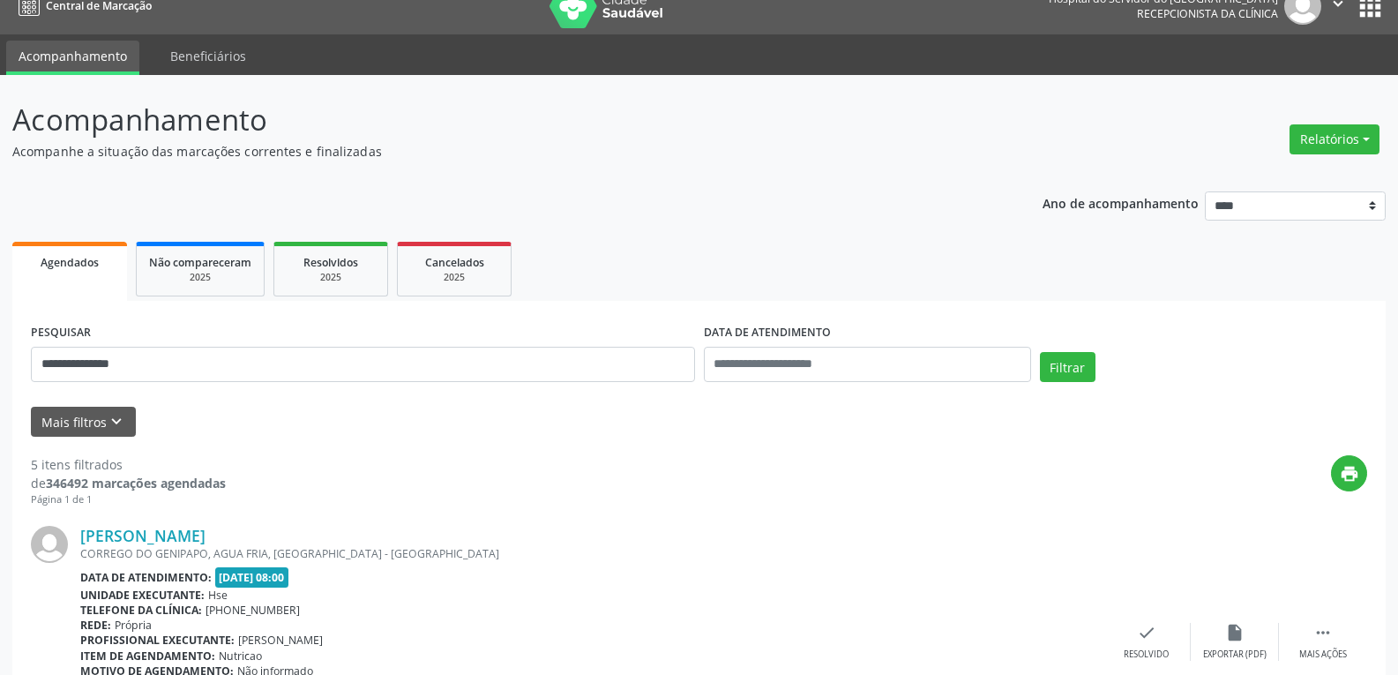
scroll to position [0, 0]
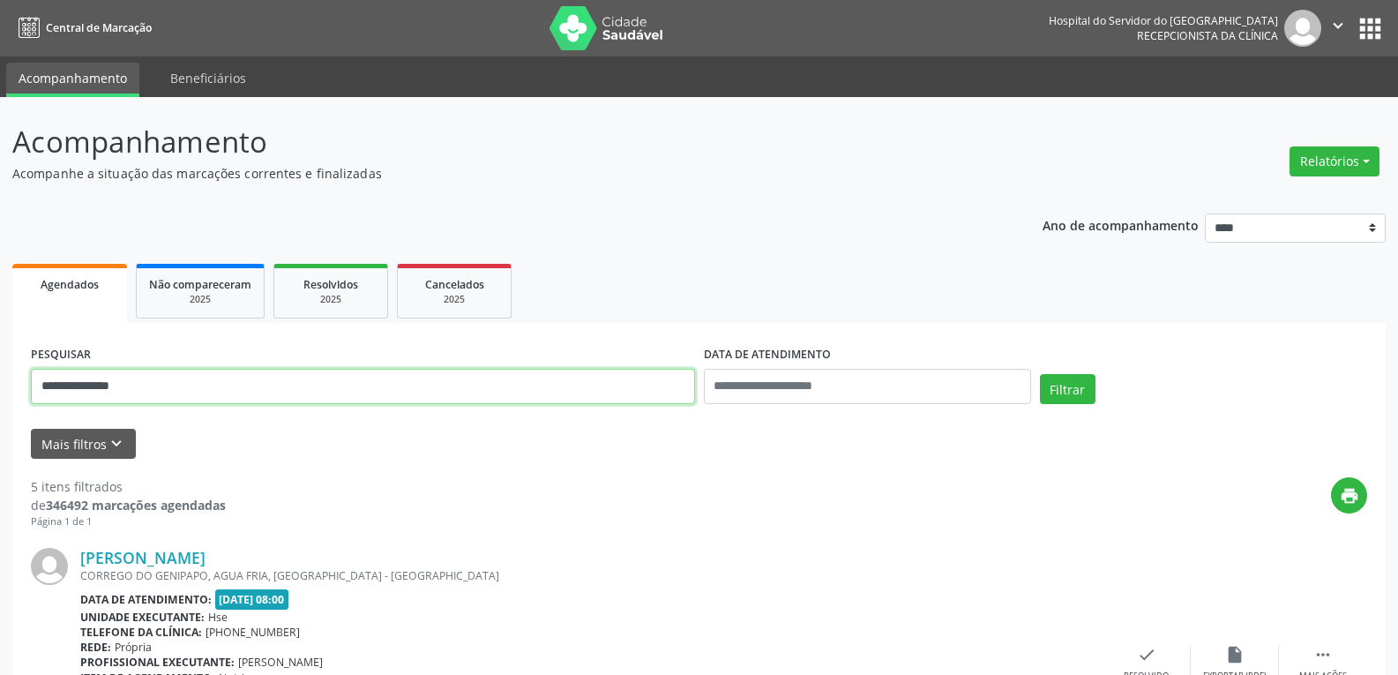
drag, startPoint x: 143, startPoint y: 387, endPoint x: 0, endPoint y: 363, distance: 144.8
click at [1040, 374] on button "Filtrar" at bounding box center [1068, 389] width 56 height 30
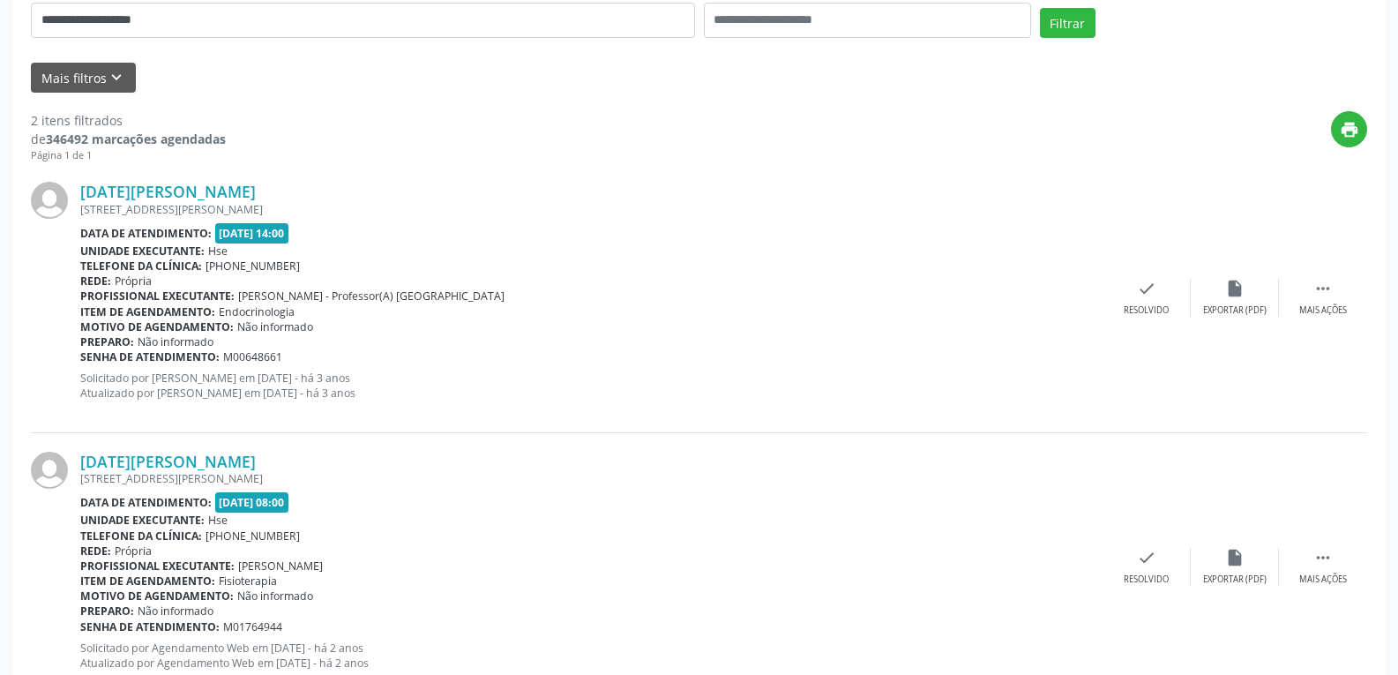
scroll to position [423, 0]
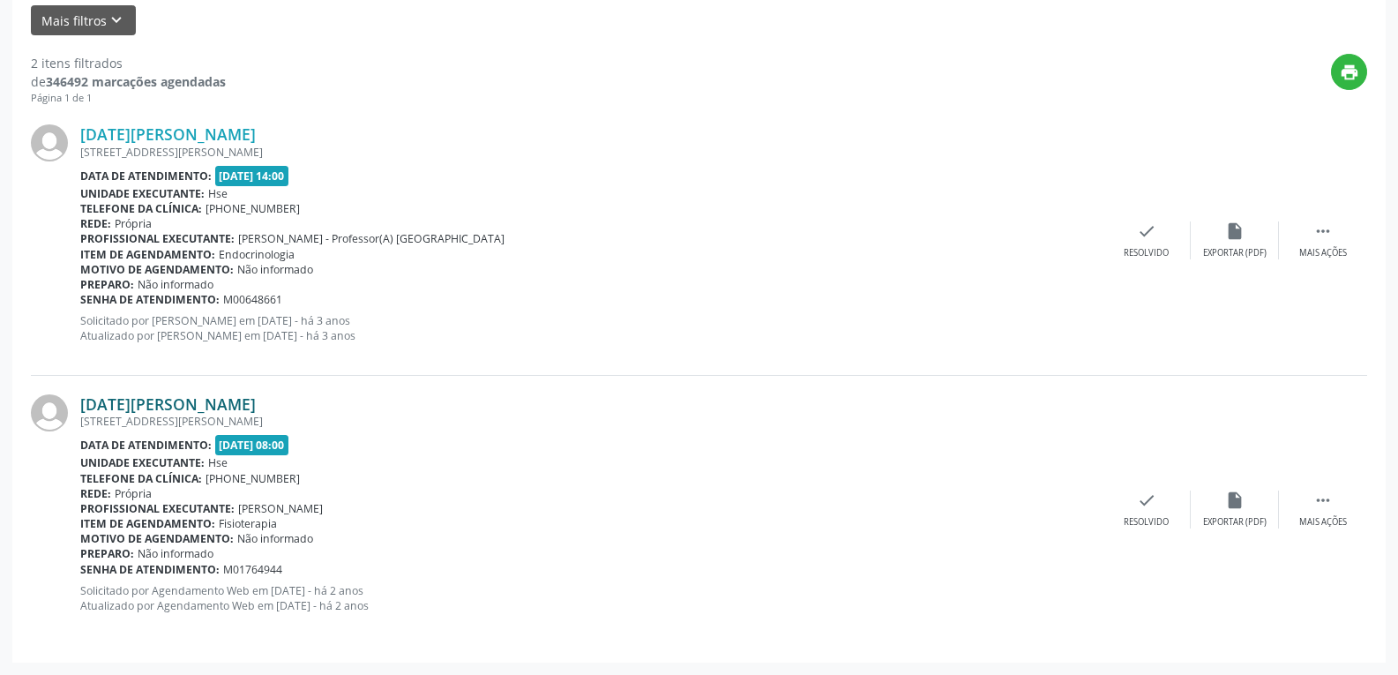
click at [188, 400] on link "[DATE][PERSON_NAME]" at bounding box center [167, 403] width 175 height 19
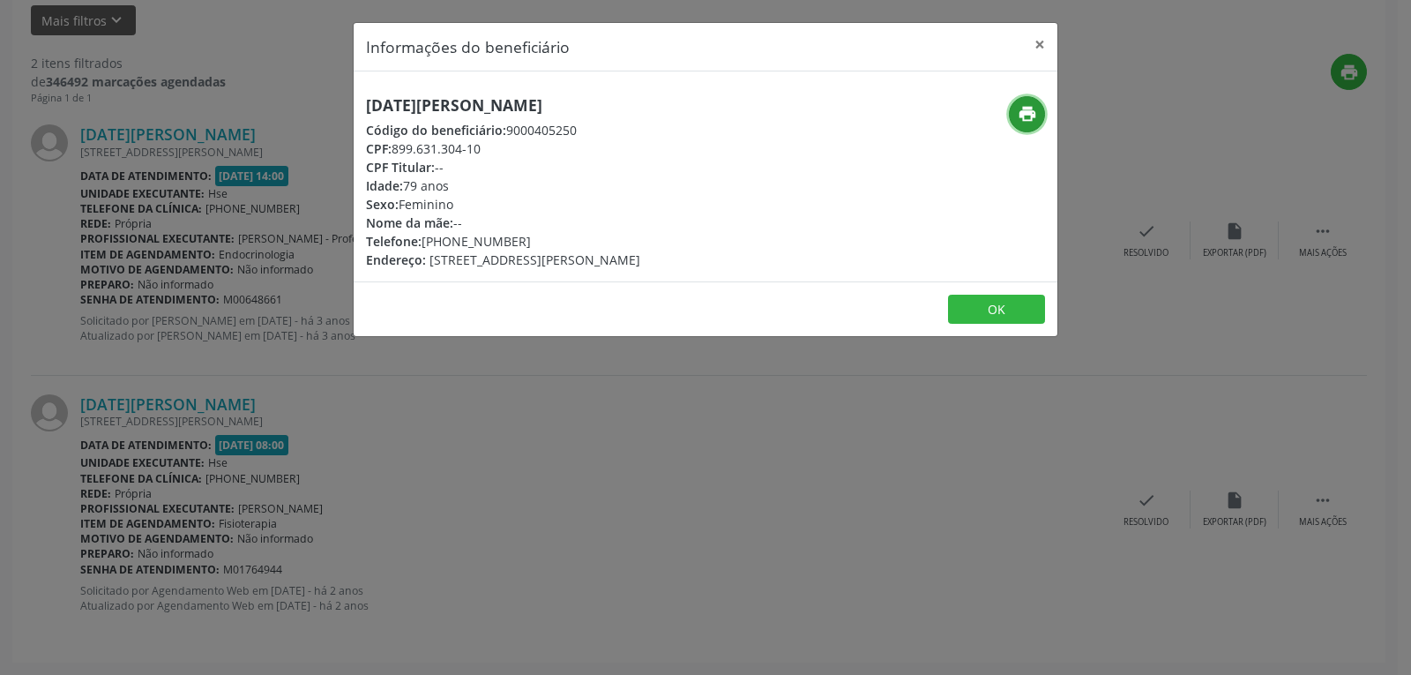
click at [1022, 108] on icon "print" at bounding box center [1027, 113] width 19 height 19
drag, startPoint x: 392, startPoint y: 144, endPoint x: 568, endPoint y: 144, distance: 176.4
click at [568, 144] on div "CPF: 899.631.304-10" at bounding box center [503, 148] width 274 height 19
copy div "899.631.304-10"
drag, startPoint x: 449, startPoint y: 243, endPoint x: 580, endPoint y: 242, distance: 131.4
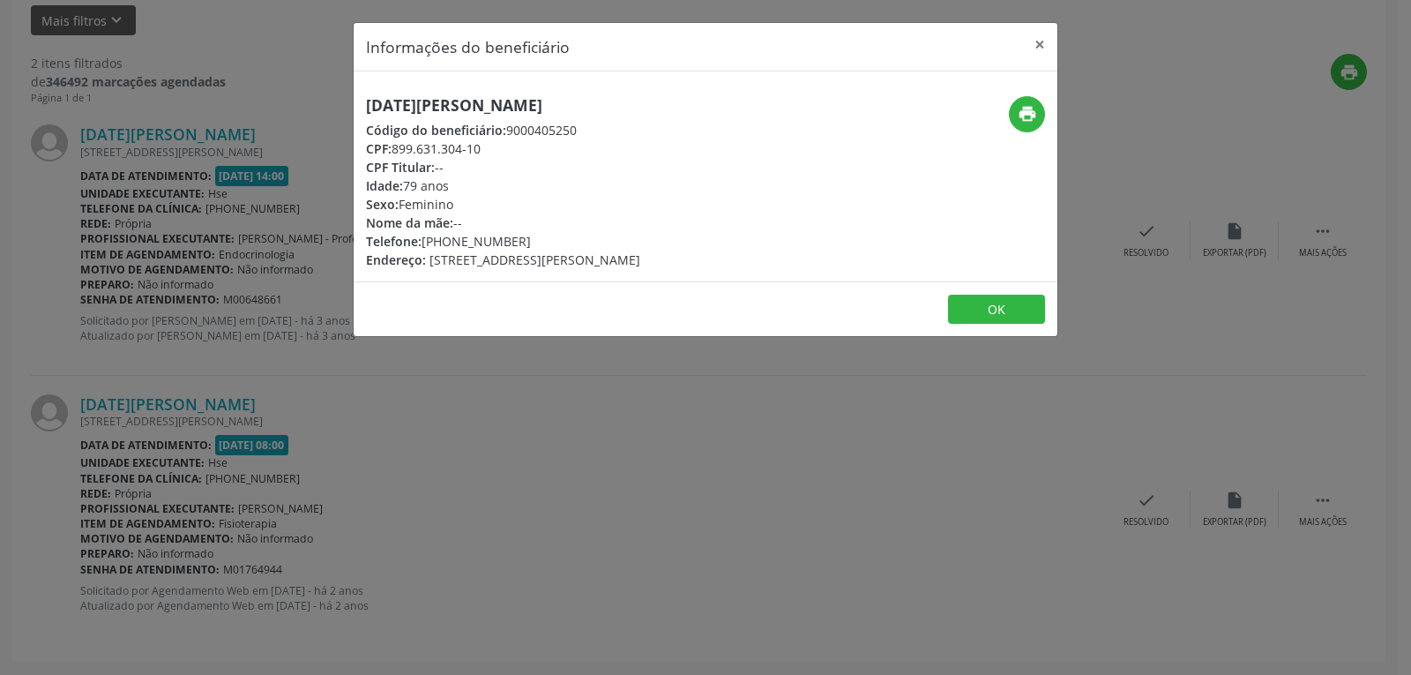
click at [580, 242] on div "Telefone: [PHONE_NUMBER]" at bounding box center [503, 241] width 274 height 19
click at [1041, 42] on button "×" at bounding box center [1039, 44] width 35 height 43
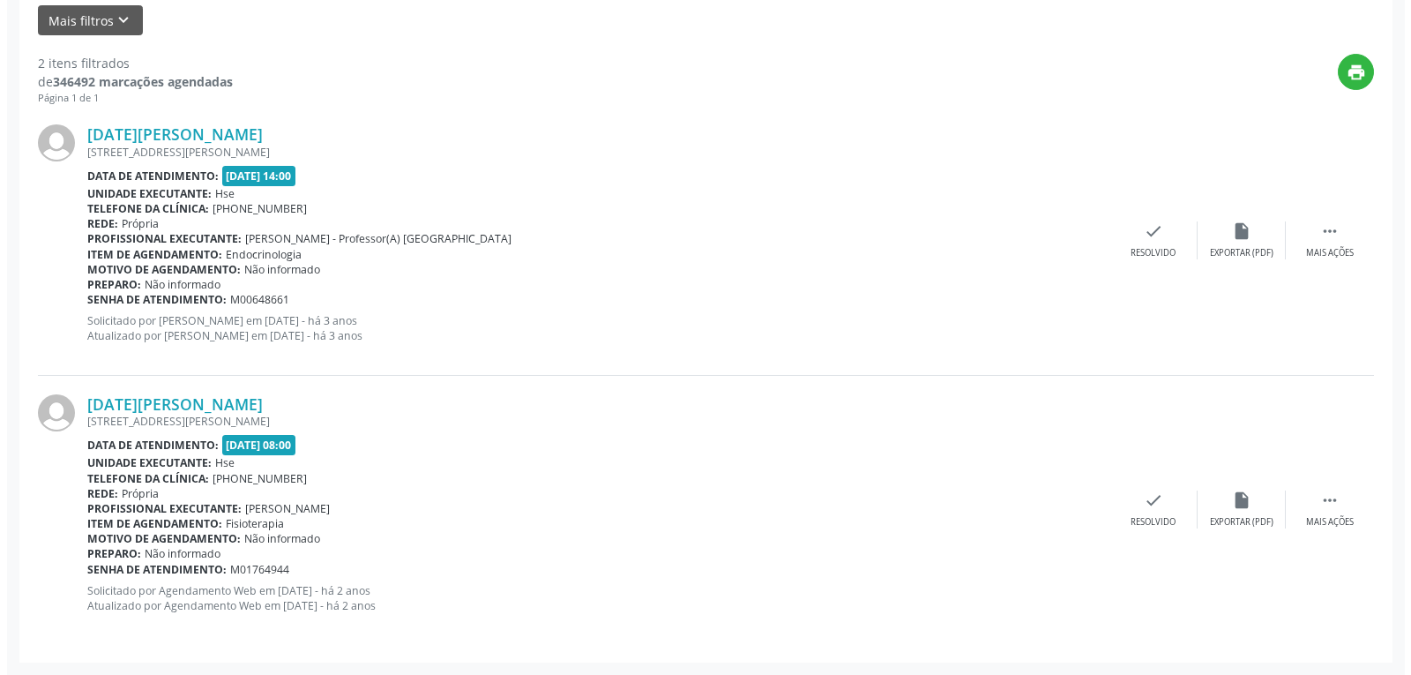
scroll to position [0, 0]
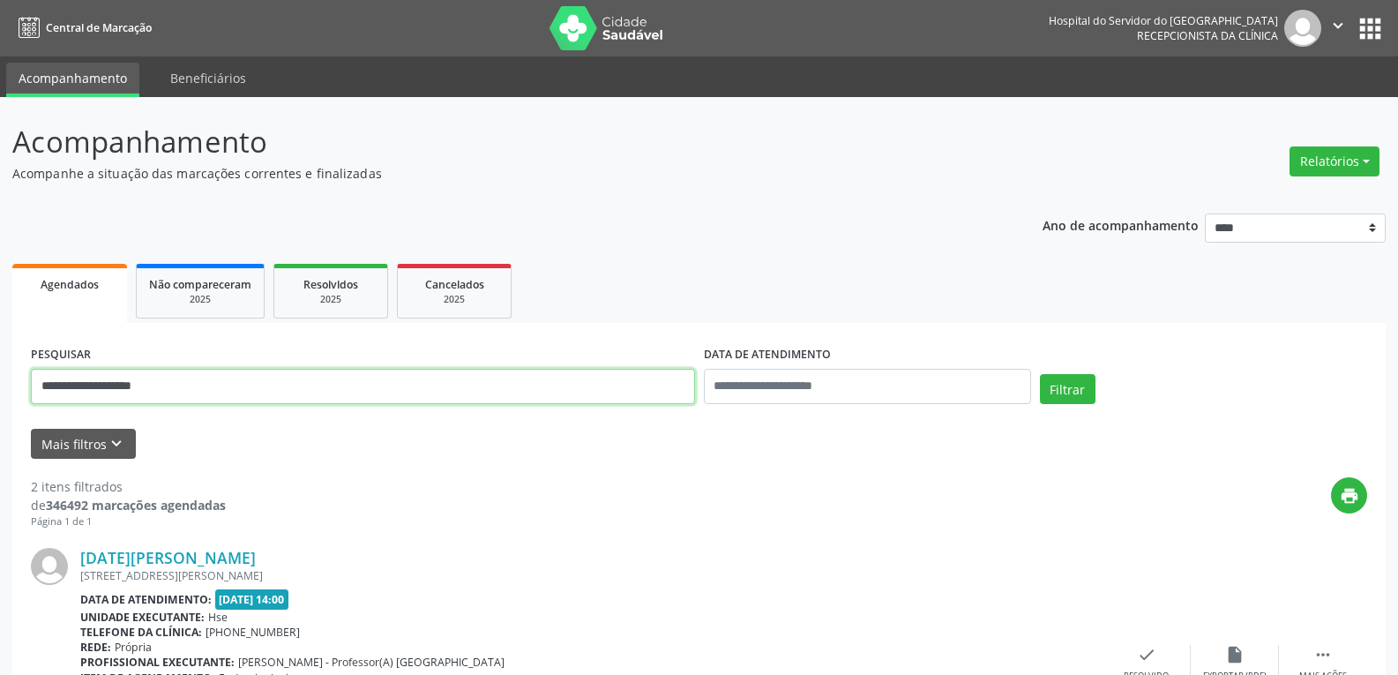
drag, startPoint x: 166, startPoint y: 392, endPoint x: 0, endPoint y: 378, distance: 166.3
click at [0, 378] on div "**********" at bounding box center [699, 597] width 1398 height 1001
paste input "***"
click at [1040, 374] on button "Filtrar" at bounding box center [1068, 389] width 56 height 30
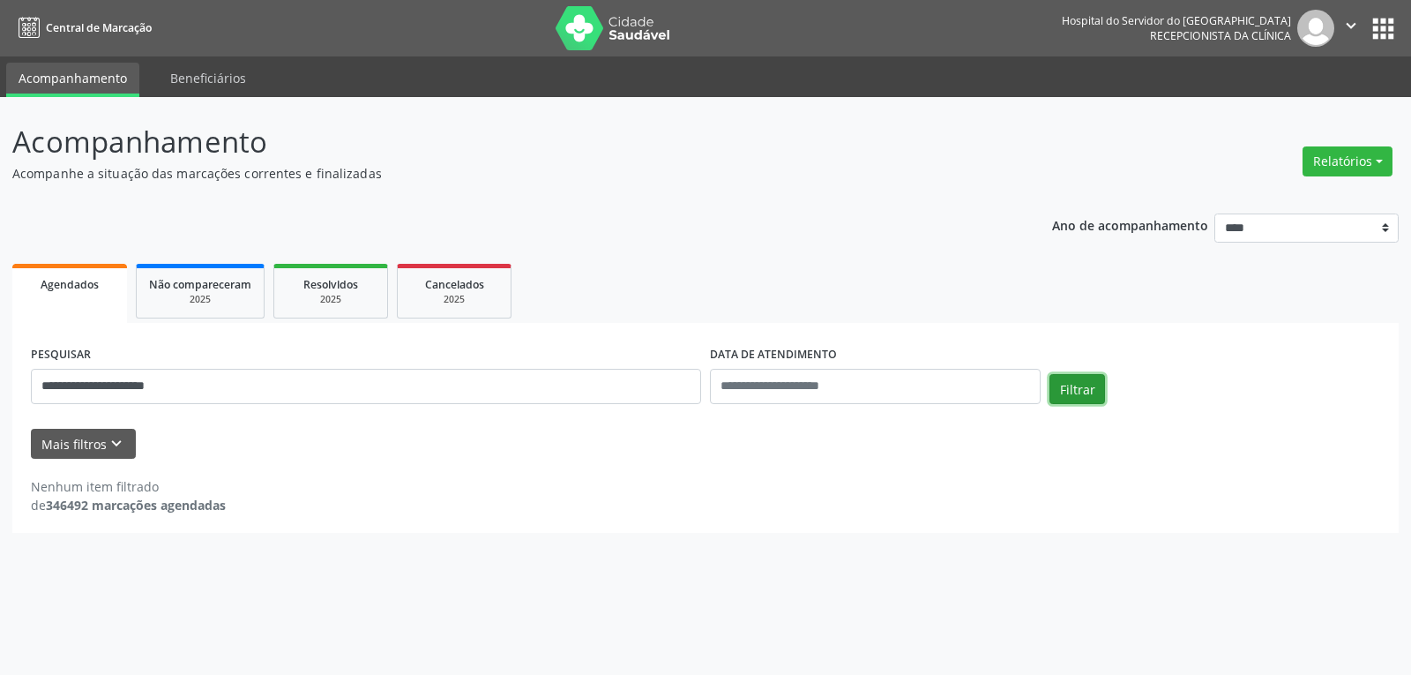
click at [1084, 388] on button "Filtrar" at bounding box center [1077, 389] width 56 height 30
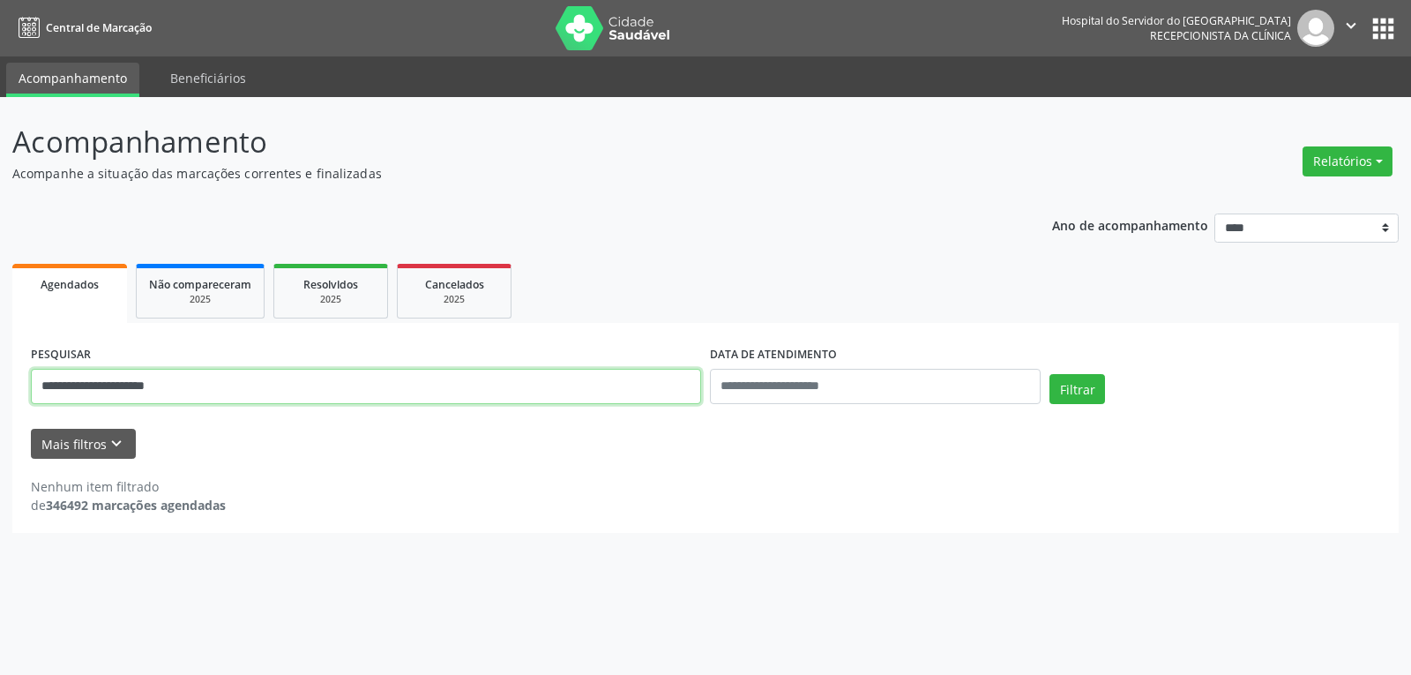
drag, startPoint x: 82, startPoint y: 385, endPoint x: 266, endPoint y: 394, distance: 184.6
click at [266, 394] on input "**********" at bounding box center [366, 386] width 670 height 35
type input "******"
click at [1049, 374] on button "Filtrar" at bounding box center [1077, 389] width 56 height 30
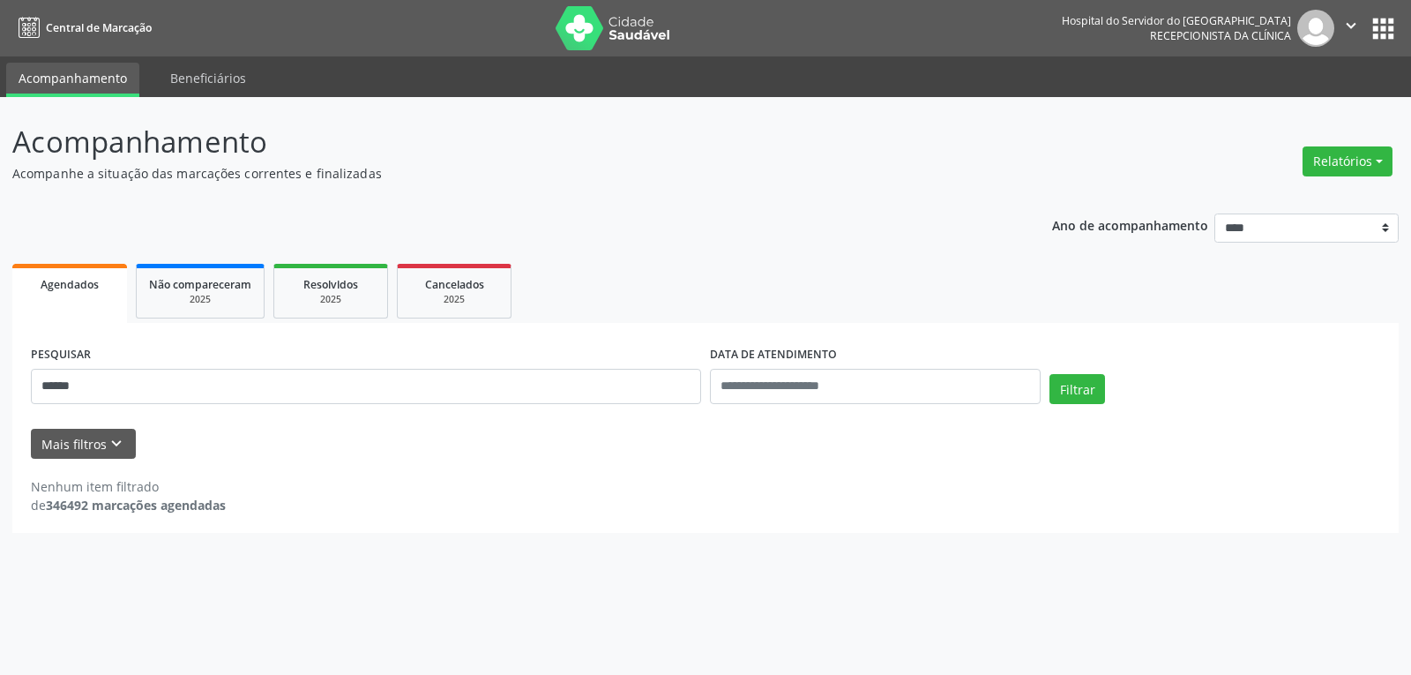
click at [605, 38] on img at bounding box center [613, 28] width 115 height 44
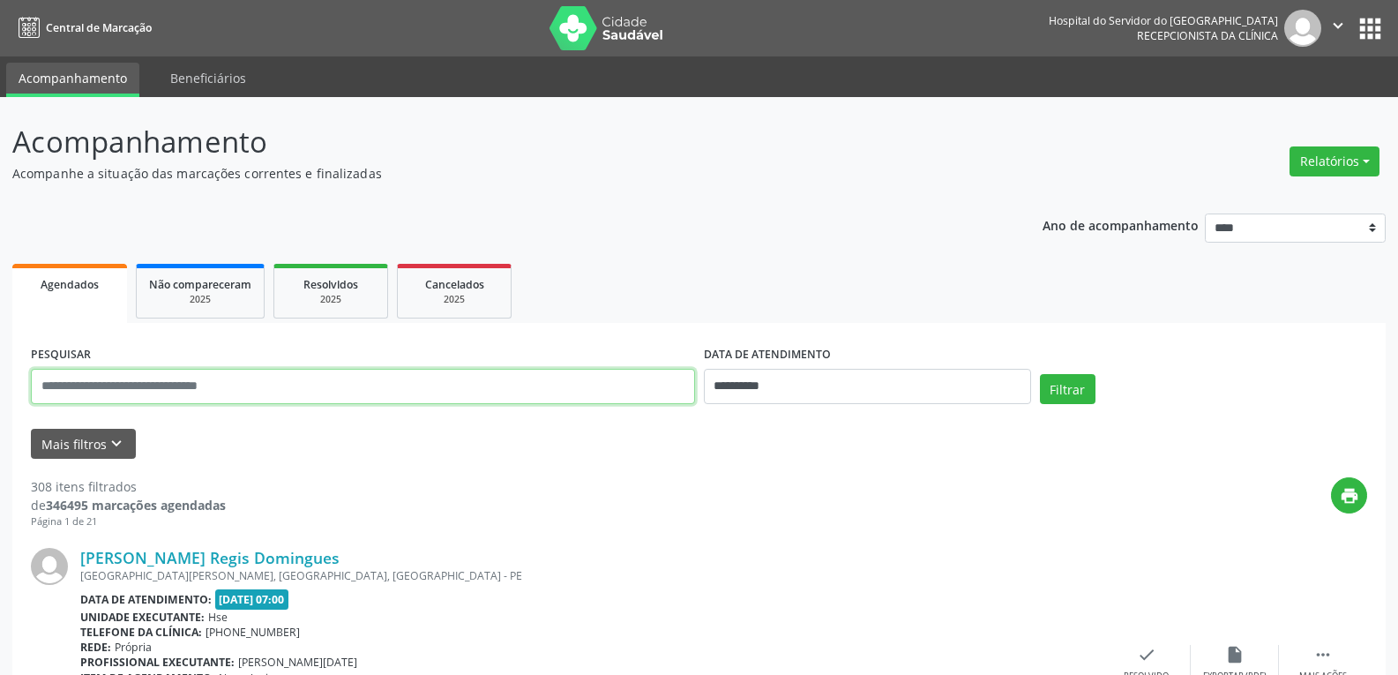
click at [252, 392] on input "text" at bounding box center [363, 386] width 664 height 35
click at [1040, 374] on button "Filtrar" at bounding box center [1068, 389] width 56 height 30
click at [78, 385] on input "****" at bounding box center [363, 386] width 664 height 35
click at [1040, 374] on button "Filtrar" at bounding box center [1068, 389] width 56 height 30
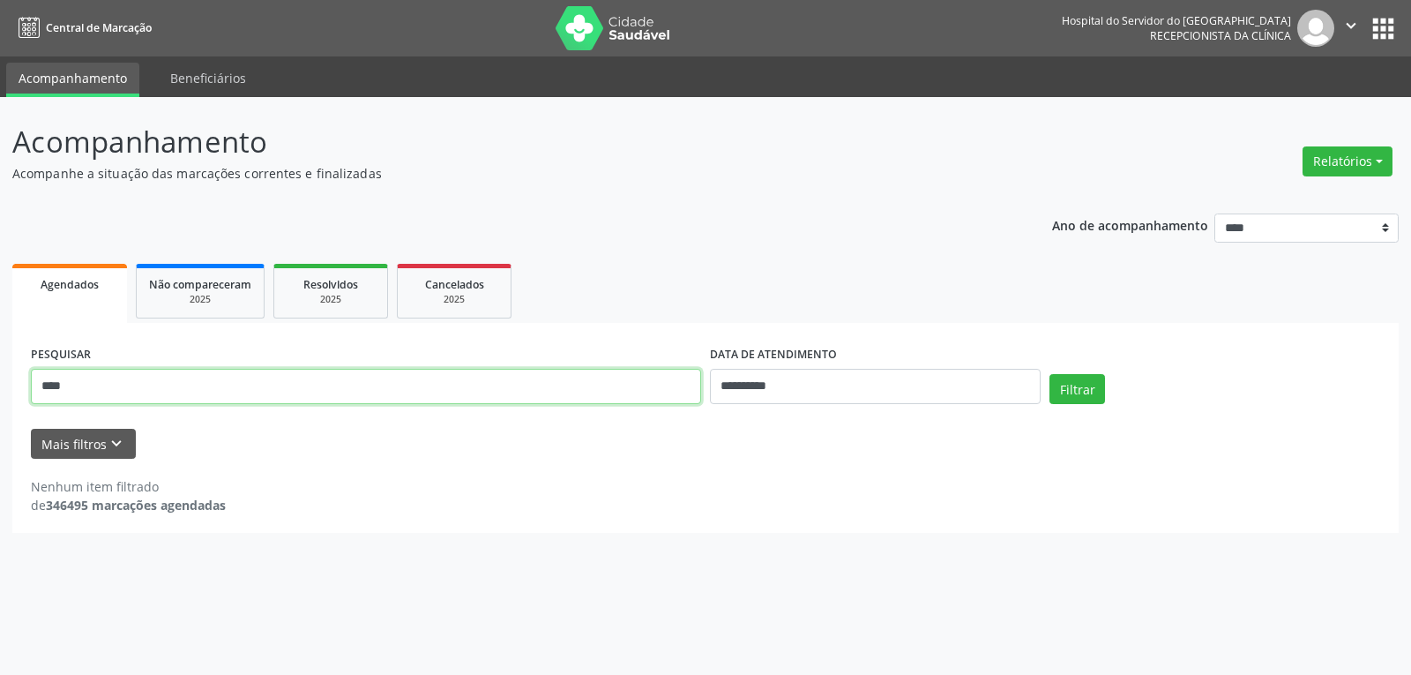
drag, startPoint x: 116, startPoint y: 396, endPoint x: 0, endPoint y: 408, distance: 116.2
click at [0, 408] on div "**********" at bounding box center [705, 386] width 1411 height 578
type input "**********"
click at [1049, 374] on button "Filtrar" at bounding box center [1077, 389] width 56 height 30
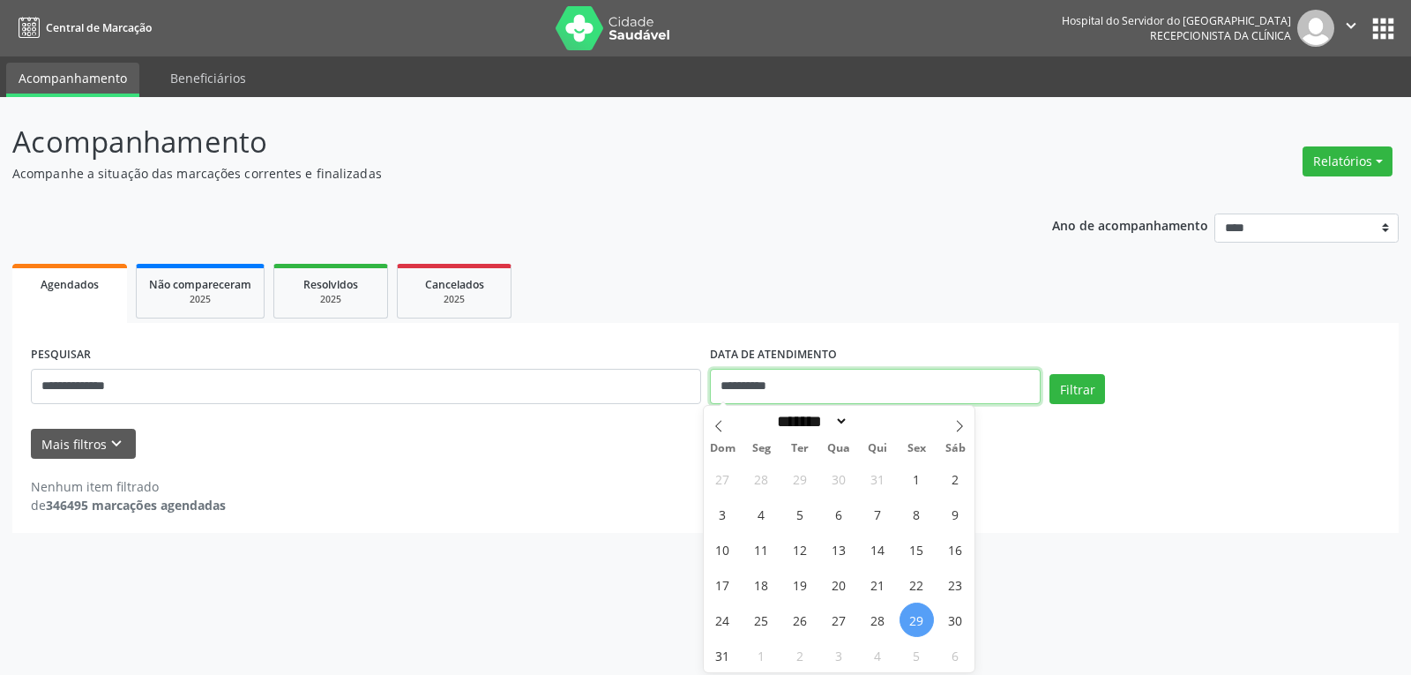
drag, startPoint x: 818, startPoint y: 392, endPoint x: 664, endPoint y: 392, distance: 154.3
click at [664, 392] on div "**********" at bounding box center [705, 378] width 1358 height 75
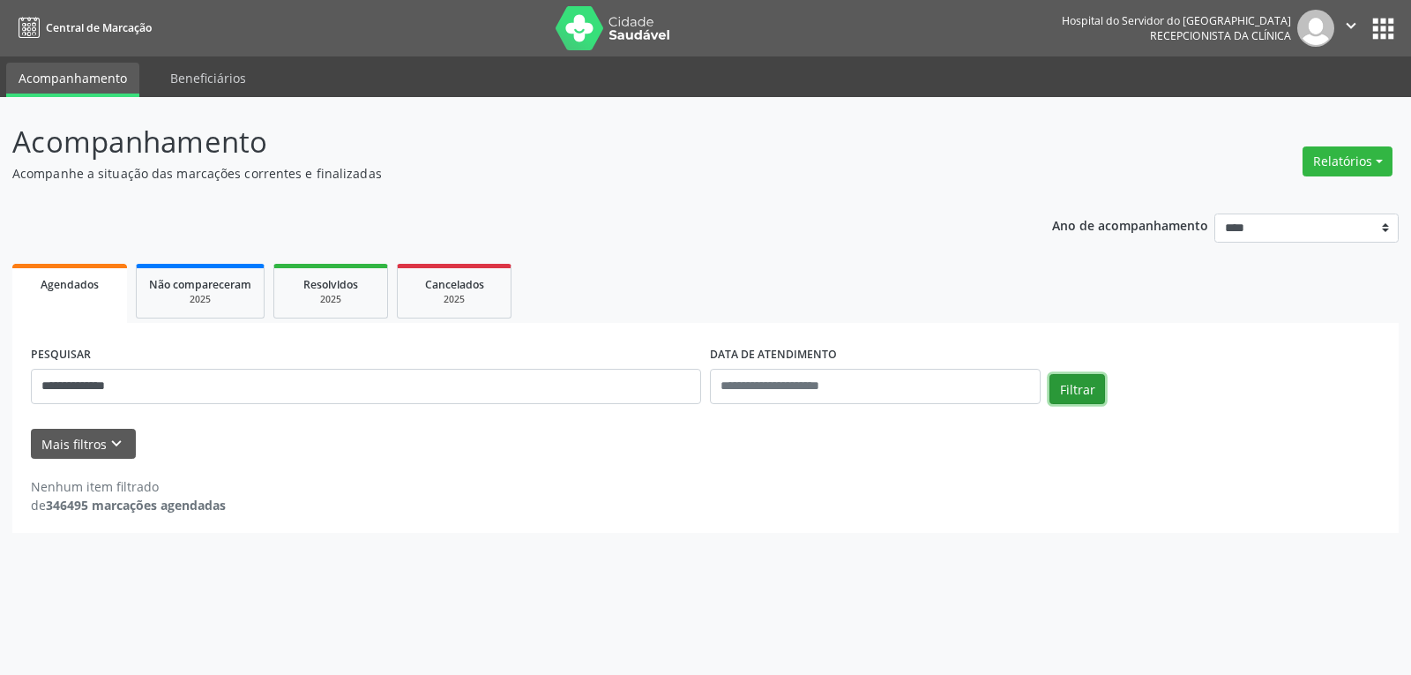
click at [1087, 390] on button "Filtrar" at bounding box center [1077, 389] width 56 height 30
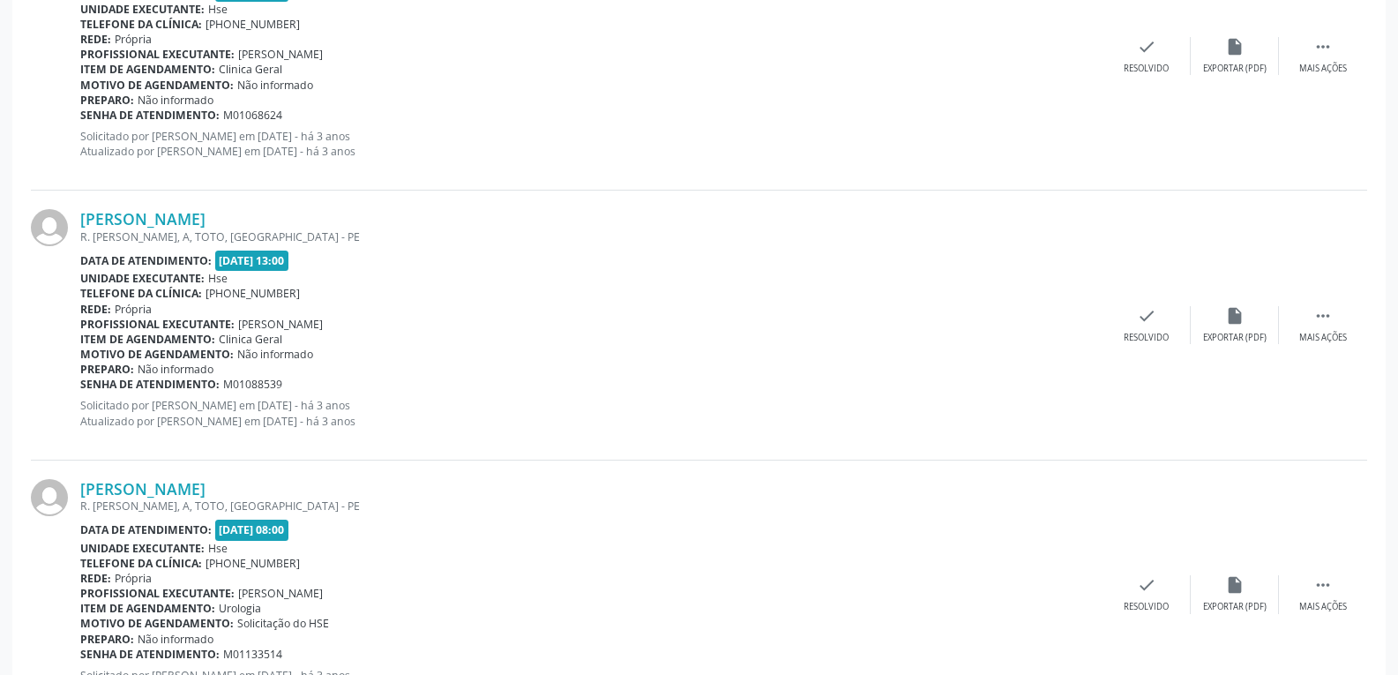
scroll to position [1231, 0]
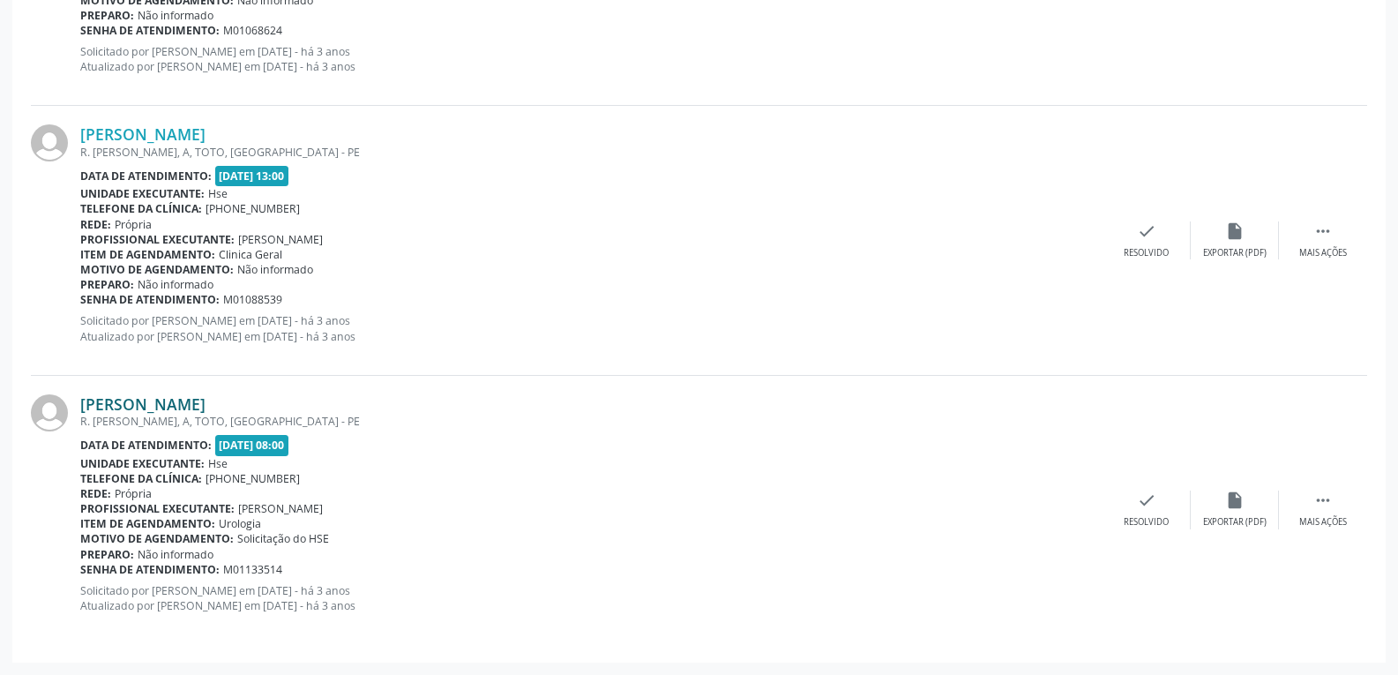
click at [205, 400] on link "Ademilton Luna da Silva Junior" at bounding box center [142, 403] width 125 height 19
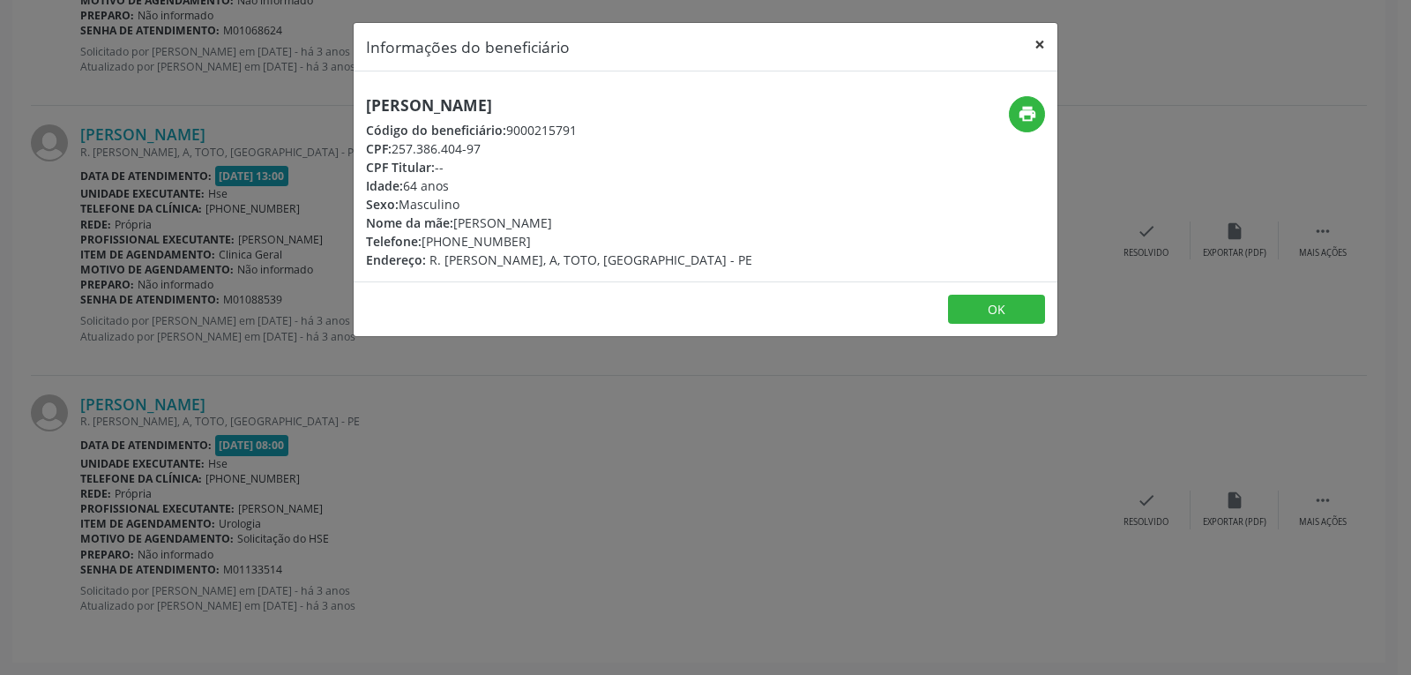
click at [1040, 43] on button "×" at bounding box center [1039, 44] width 35 height 43
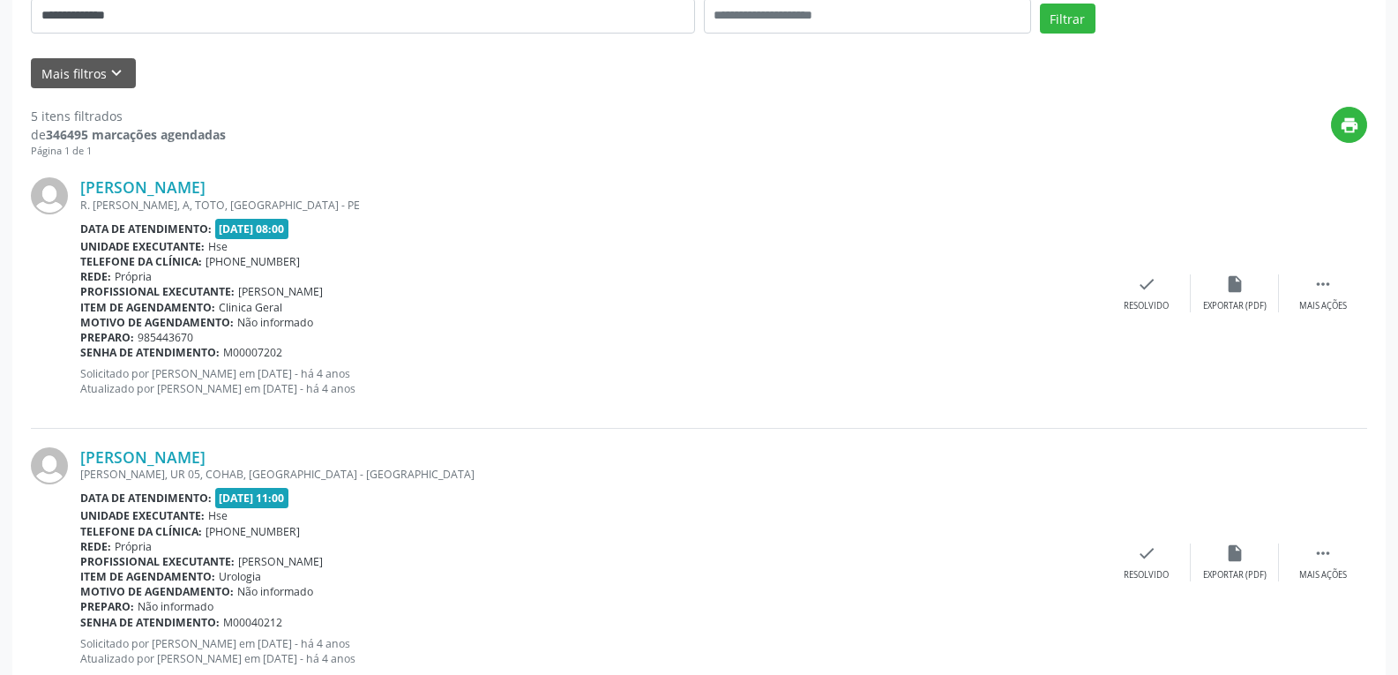
scroll to position [0, 0]
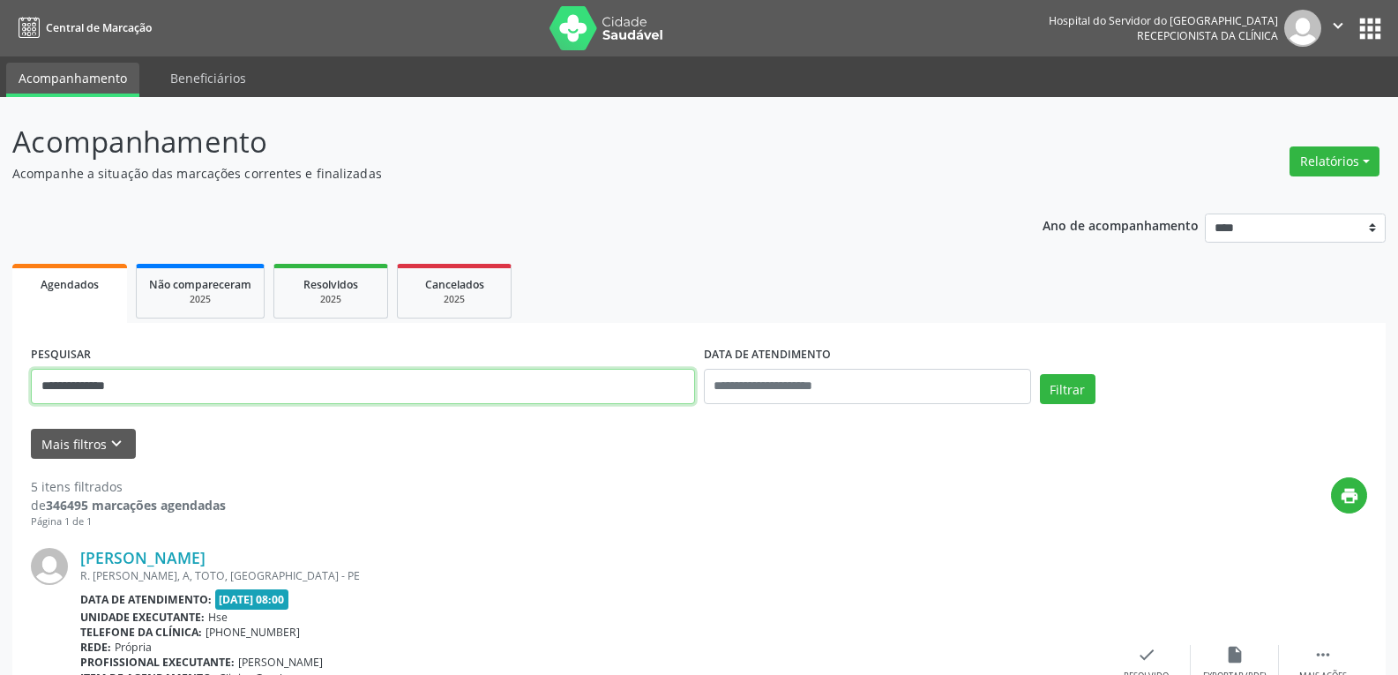
drag, startPoint x: 151, startPoint y: 401, endPoint x: 0, endPoint y: 370, distance: 154.1
type input "**********"
click at [1040, 374] on button "Filtrar" at bounding box center [1068, 389] width 56 height 30
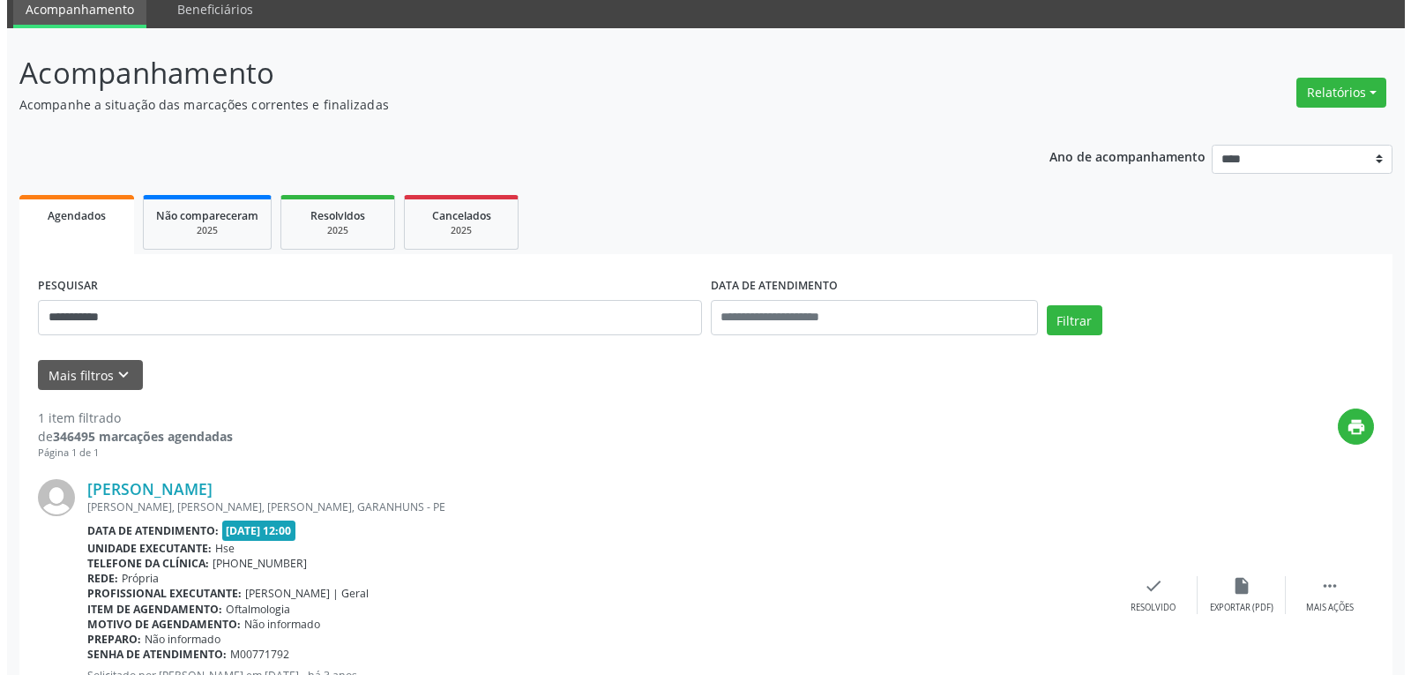
scroll to position [154, 0]
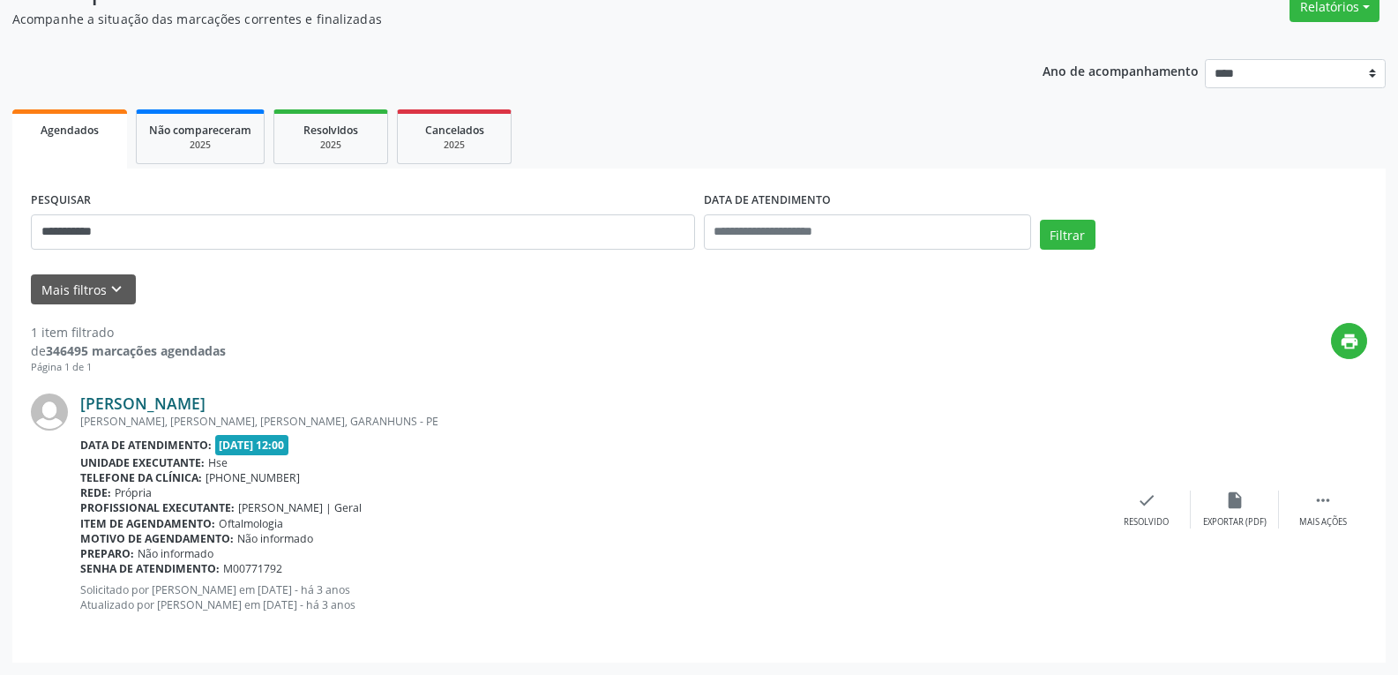
click at [181, 400] on link "Maria Lindaci Xavier Luna" at bounding box center [142, 402] width 125 height 19
